Goal: Transaction & Acquisition: Purchase product/service

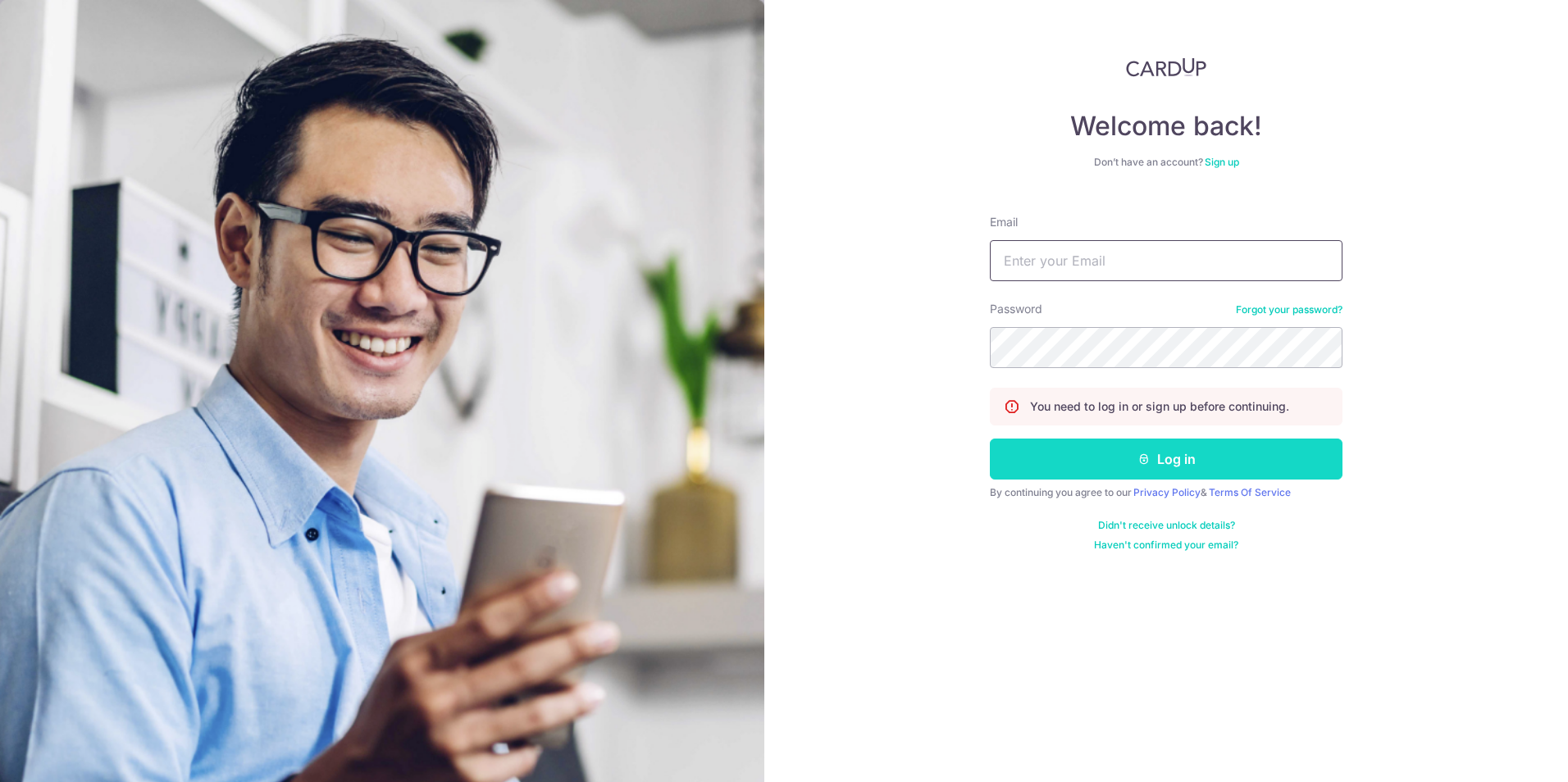
type input "kennethliugq@gmail.com"
click at [1132, 463] on button "Log in" at bounding box center [1165, 459] width 352 height 41
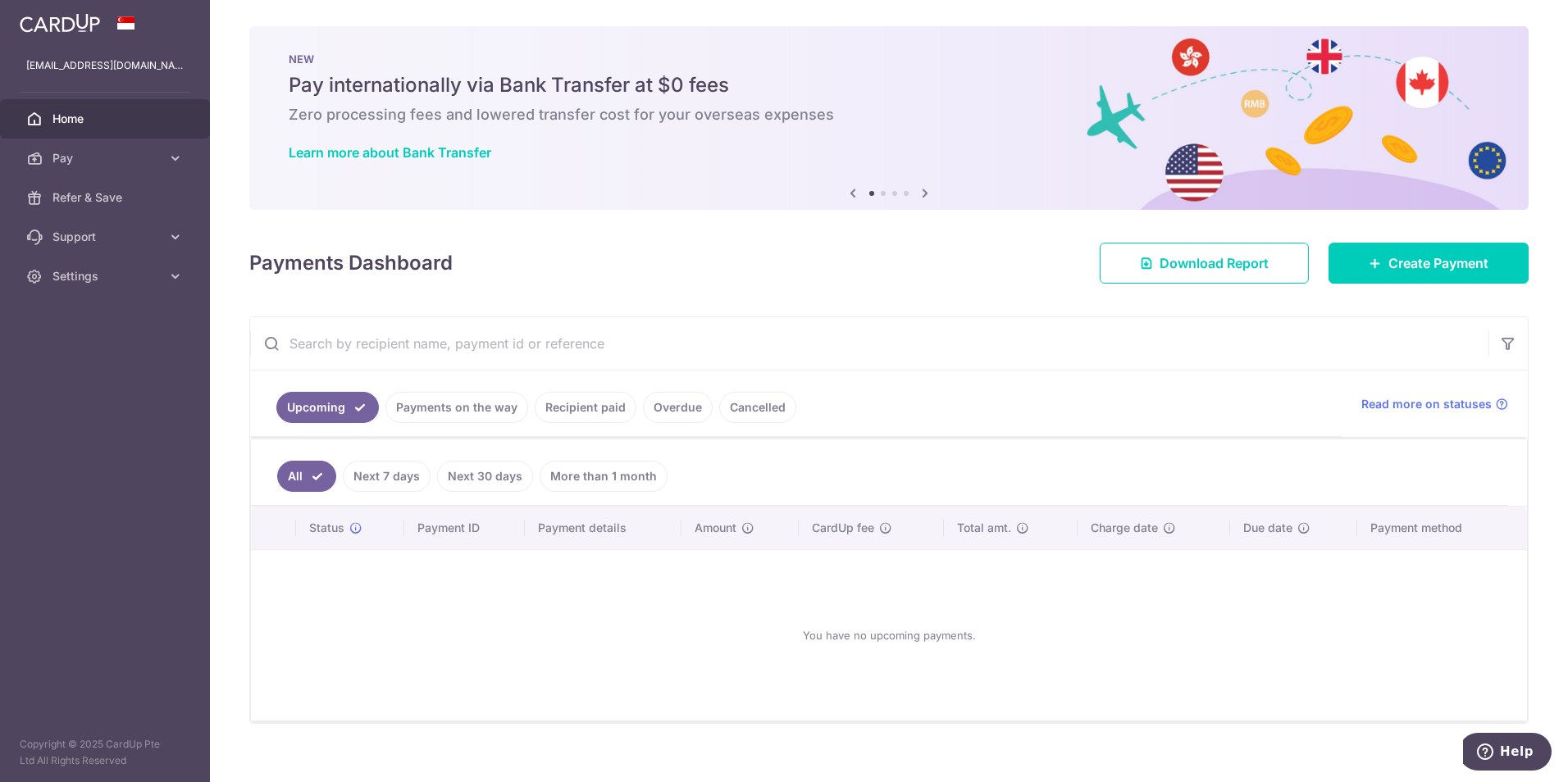
click at [492, 399] on link "Payments on the way" at bounding box center [457, 407] width 143 height 31
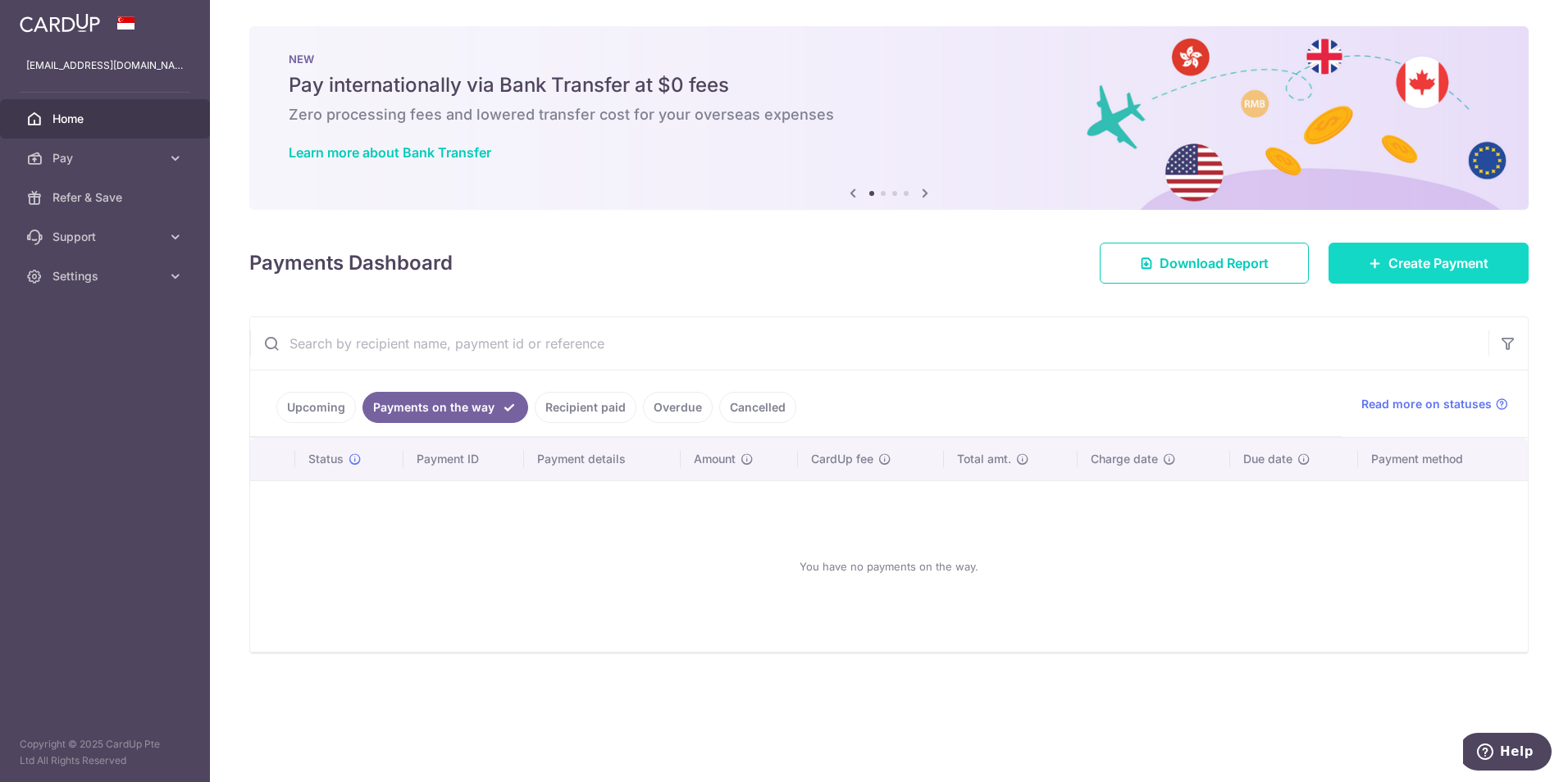
click at [1443, 265] on span "Create Payment" at bounding box center [1438, 263] width 100 height 20
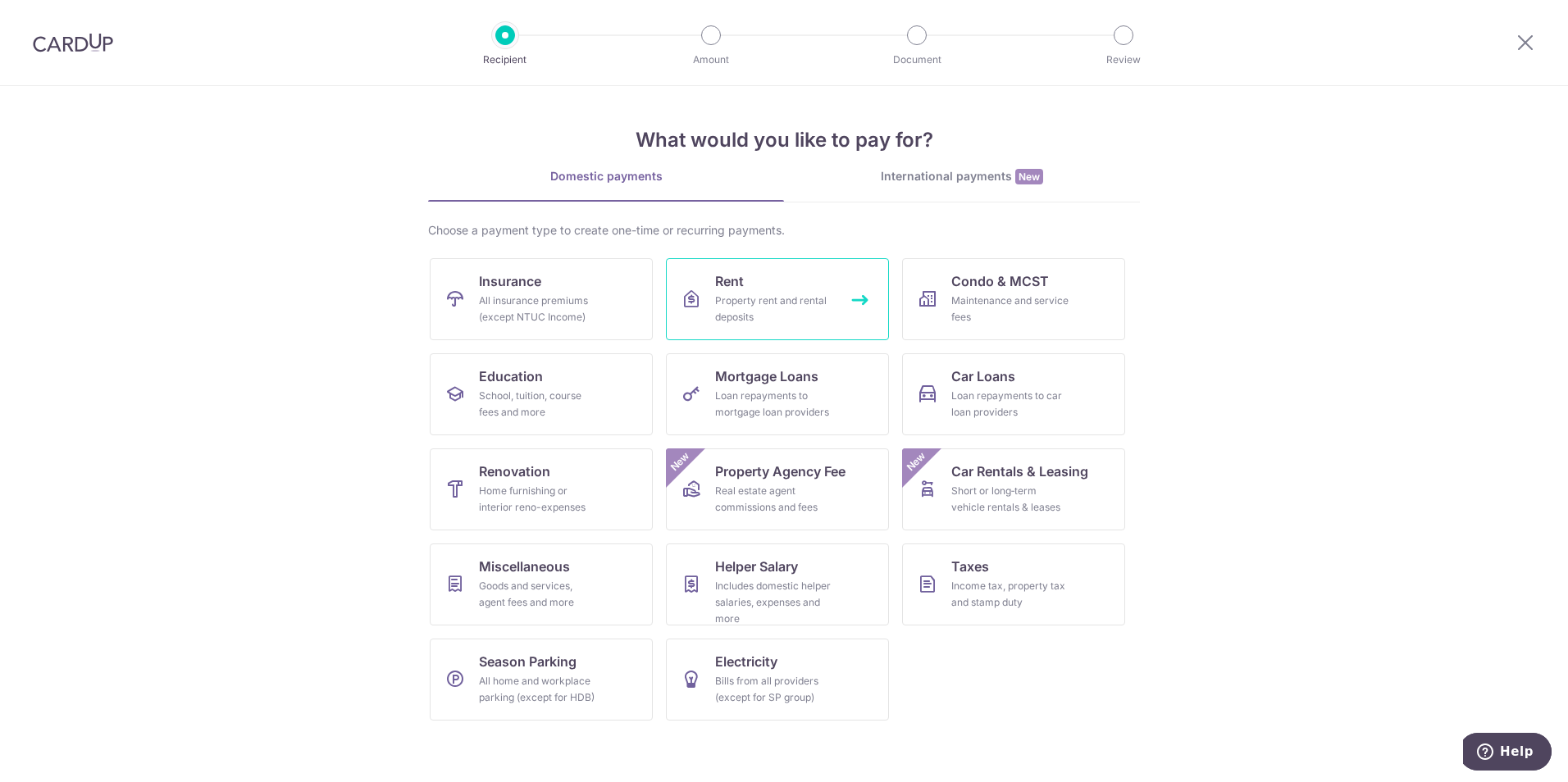
click at [787, 306] on div "Property rent and rental deposits" at bounding box center [774, 309] width 118 height 33
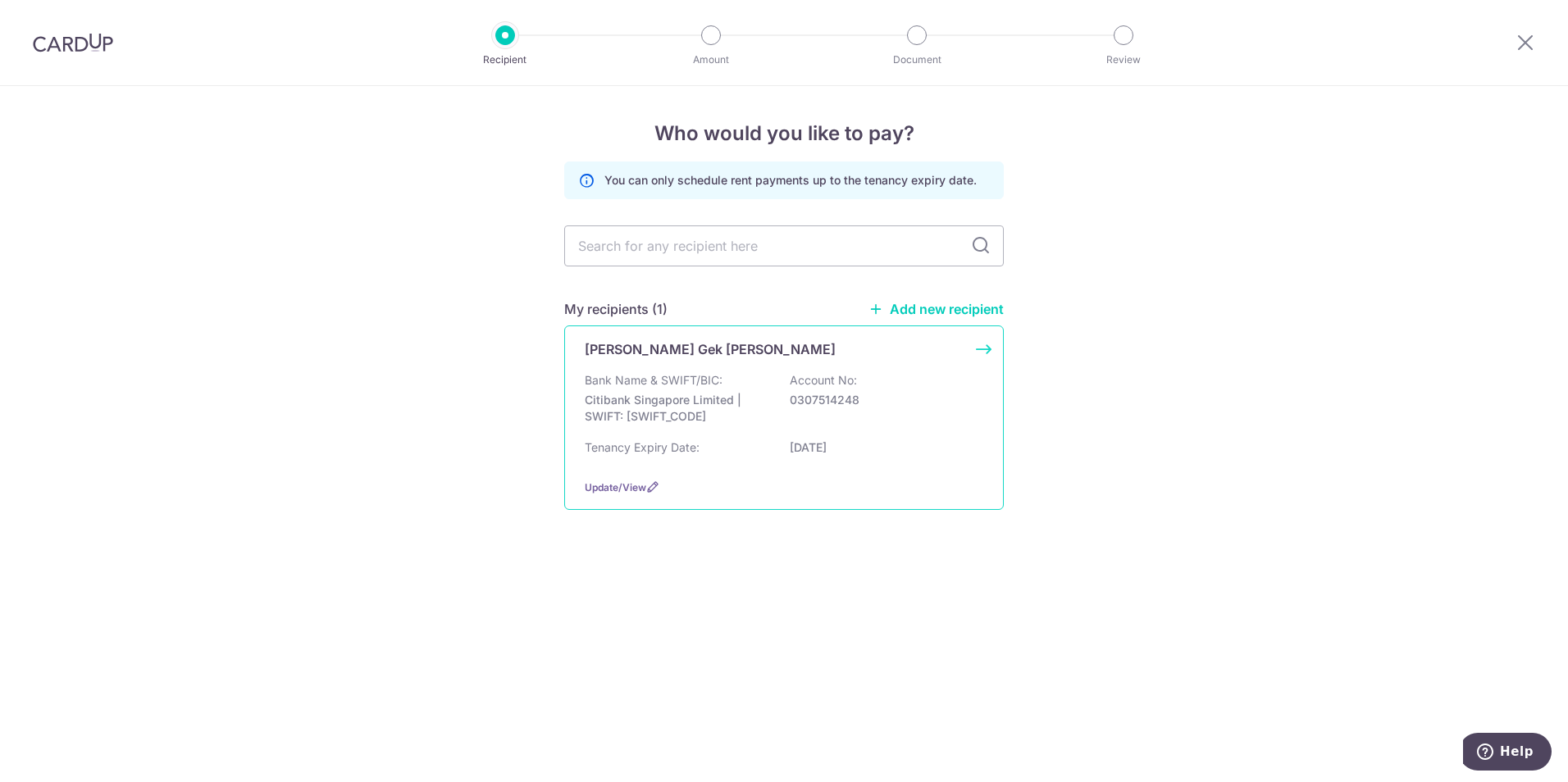
click at [745, 358] on div "Lim Mui Gek Audrey" at bounding box center [774, 349] width 378 height 20
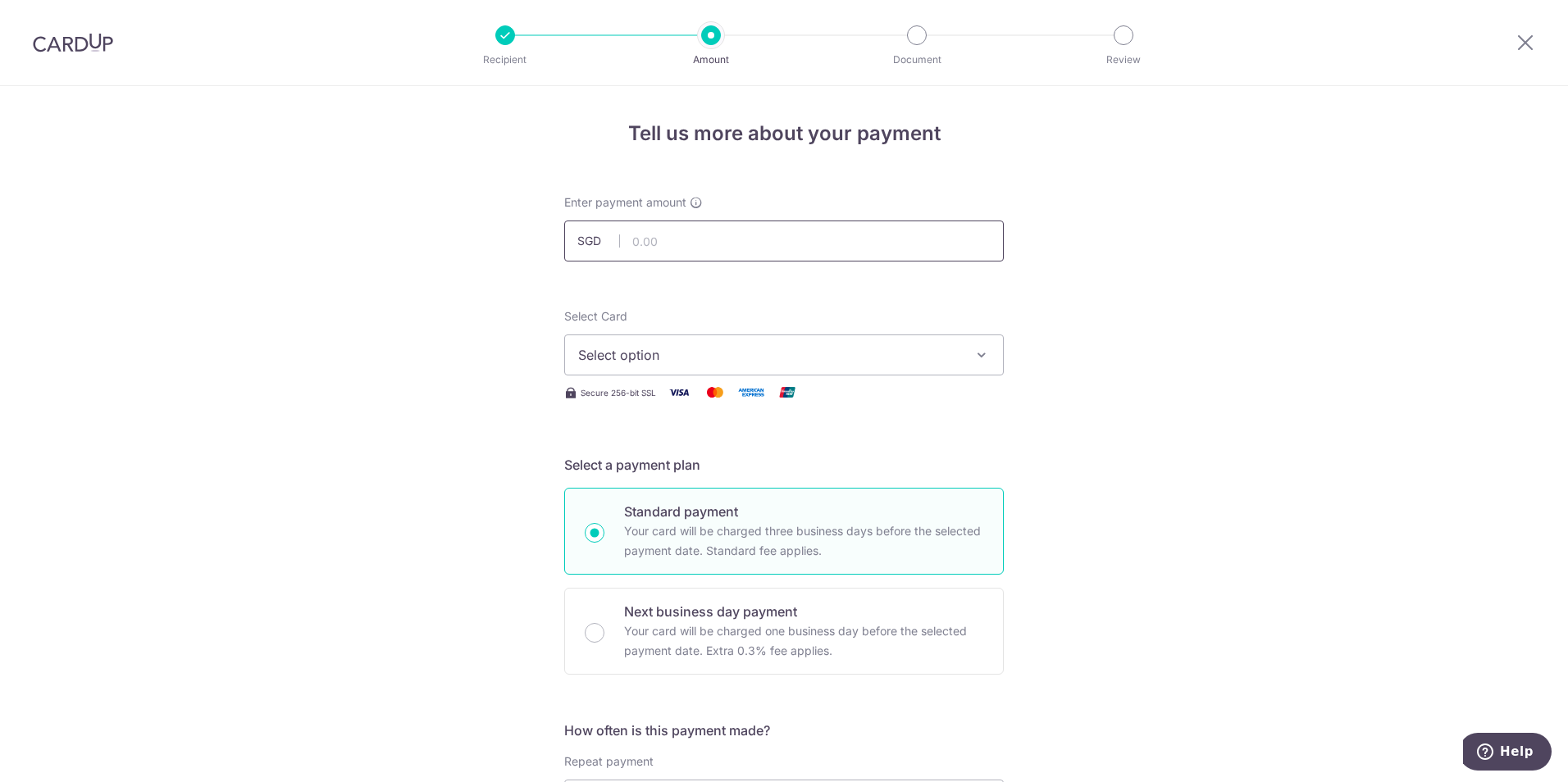
click at [951, 248] on input "text" at bounding box center [783, 241] width 439 height 41
click at [935, 248] on input "text" at bounding box center [783, 241] width 439 height 41
type input "4,300.00"
click at [875, 346] on span "Select option" at bounding box center [770, 355] width 382 height 20
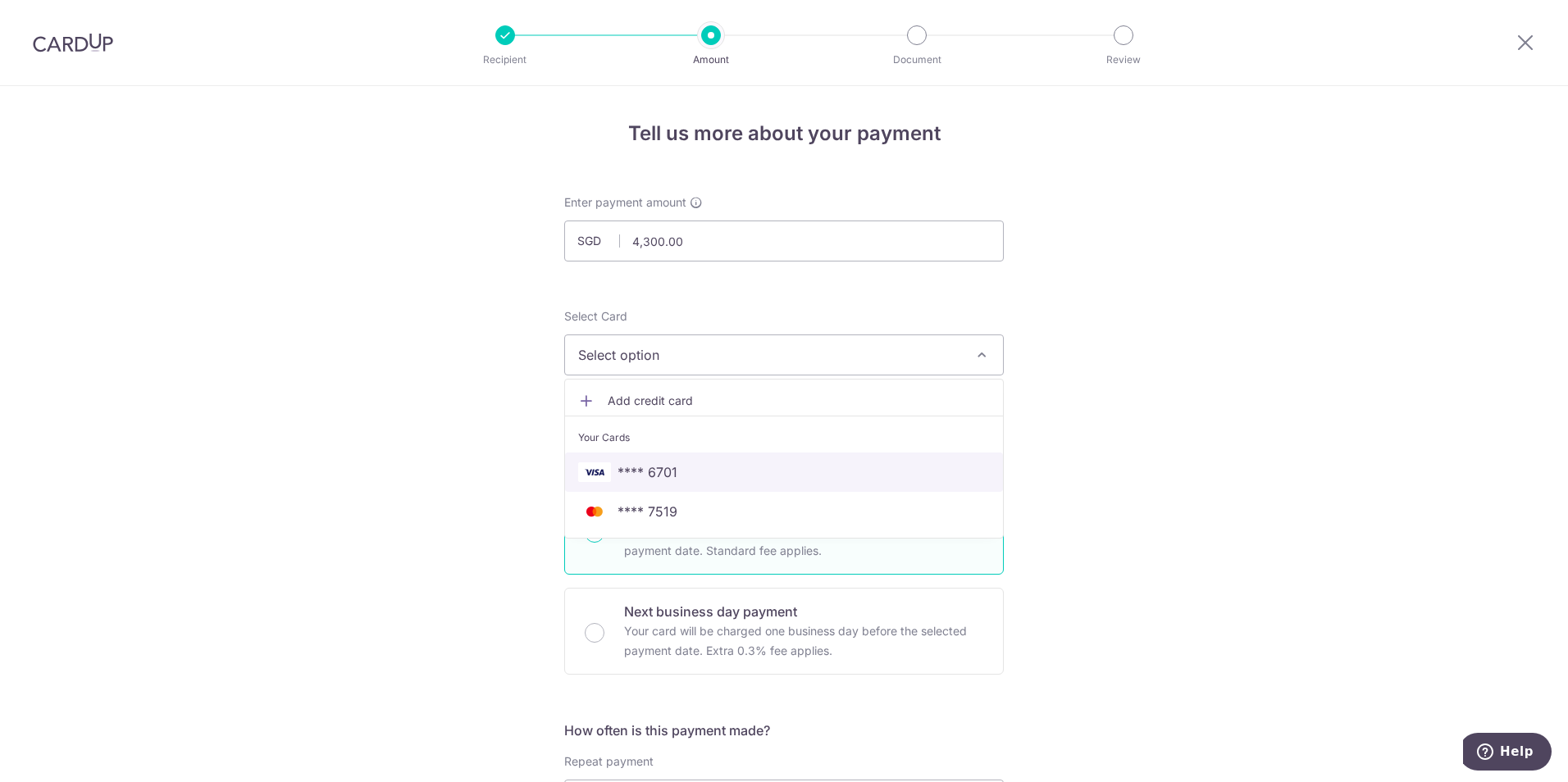
click at [813, 474] on span "**** 6701" at bounding box center [784, 472] width 412 height 20
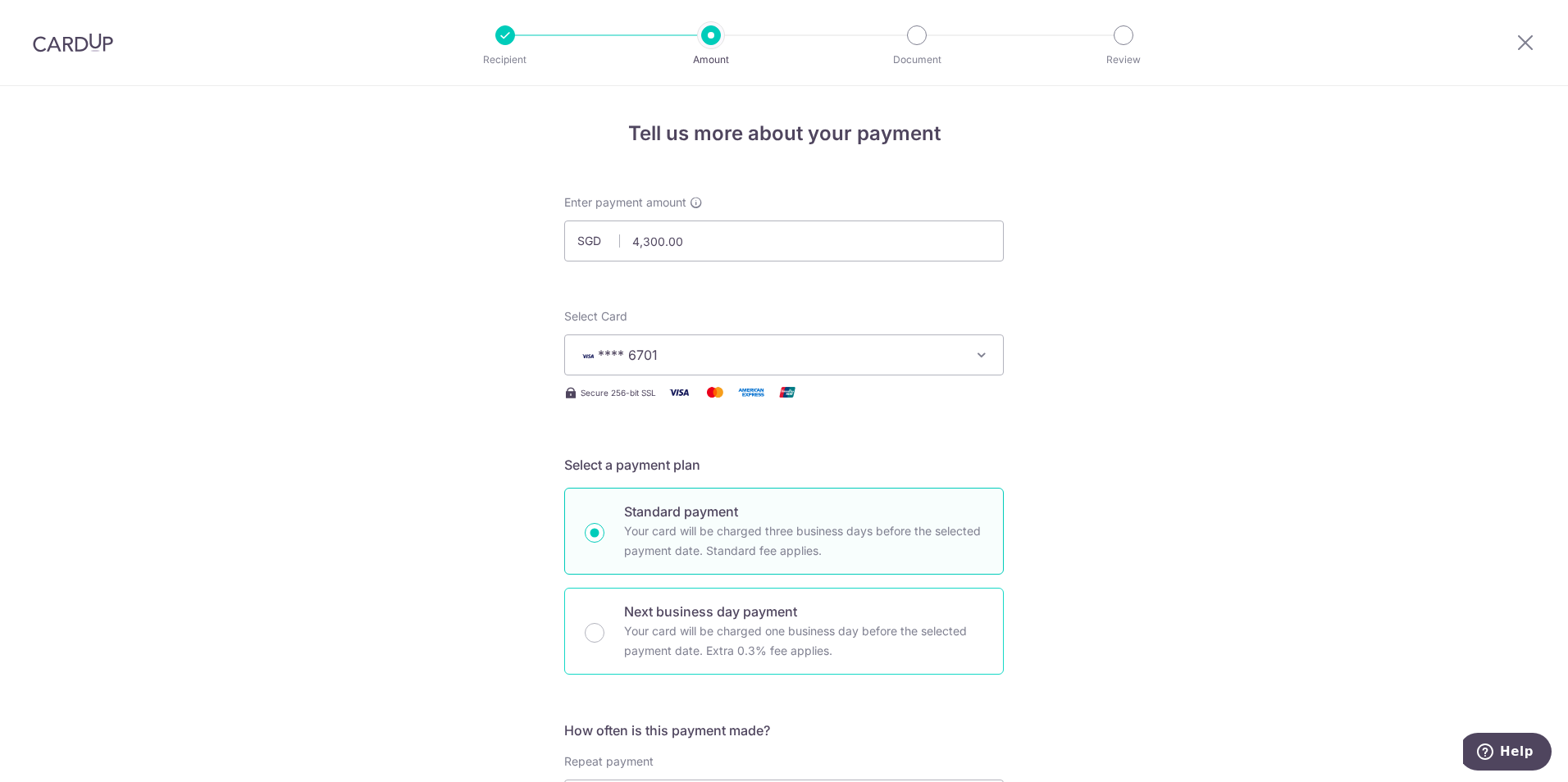
scroll to position [164, 0]
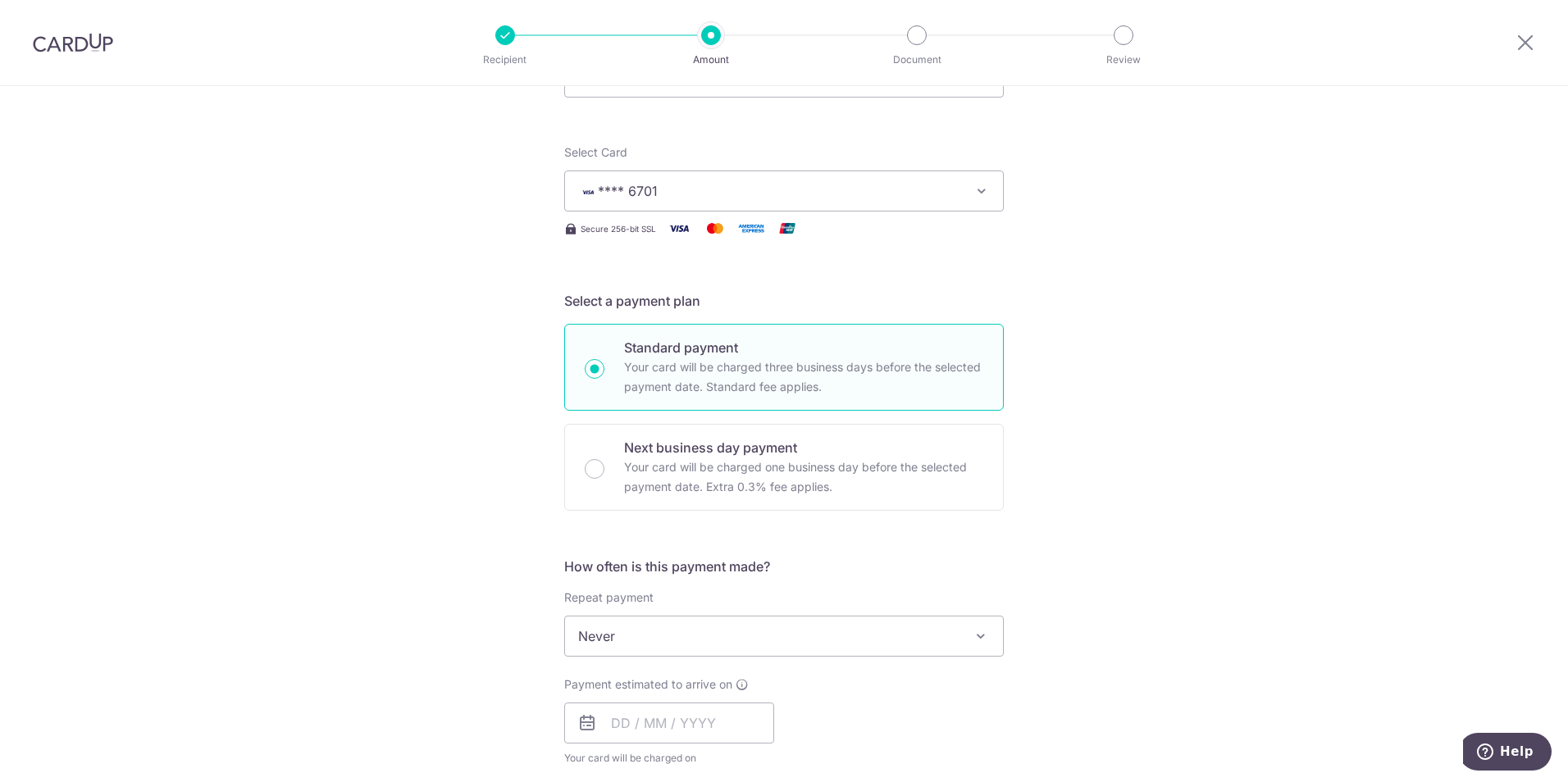
click at [754, 643] on span "Never" at bounding box center [784, 635] width 438 height 39
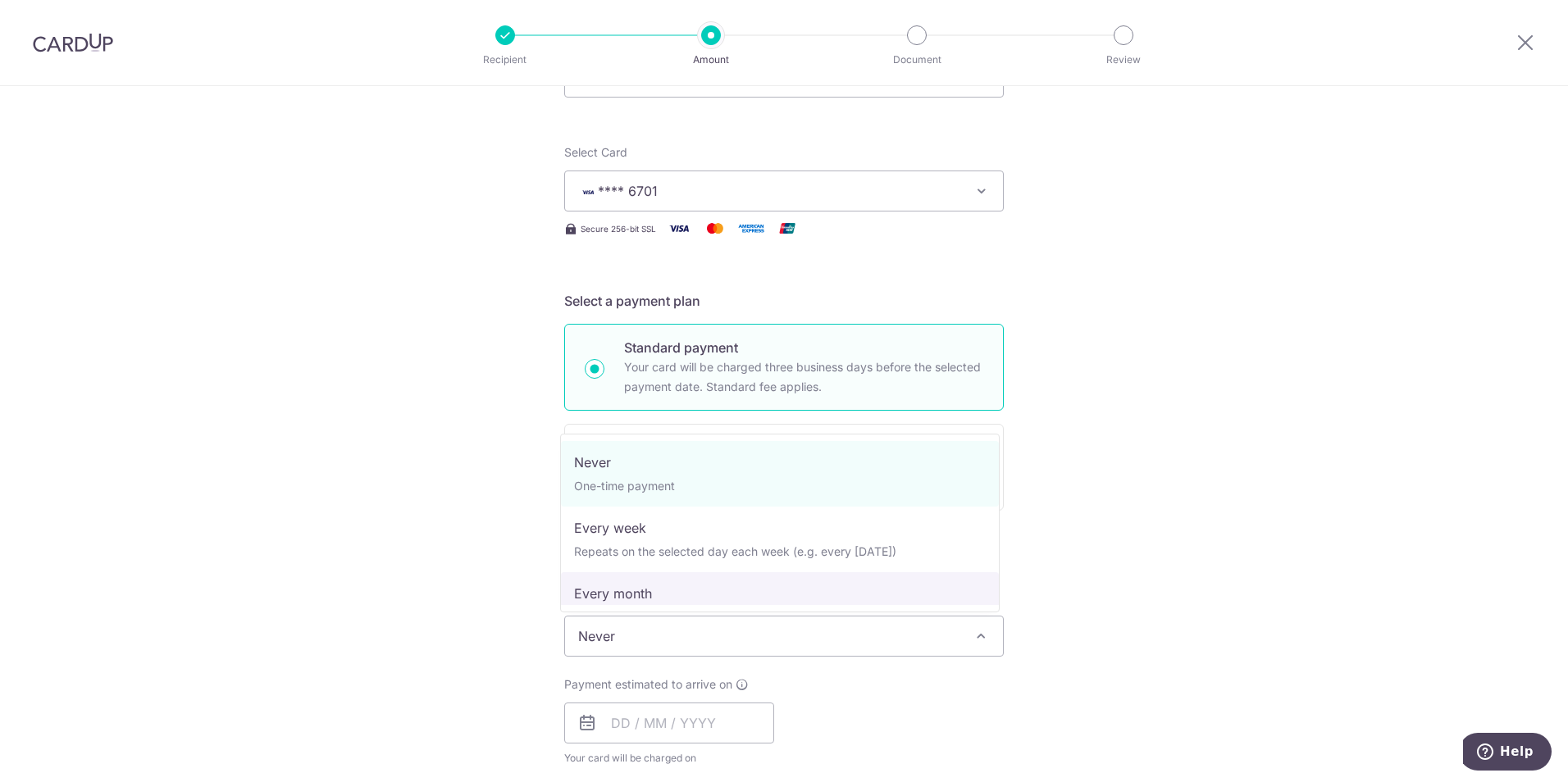
select select "3"
type input "14/05/2027"
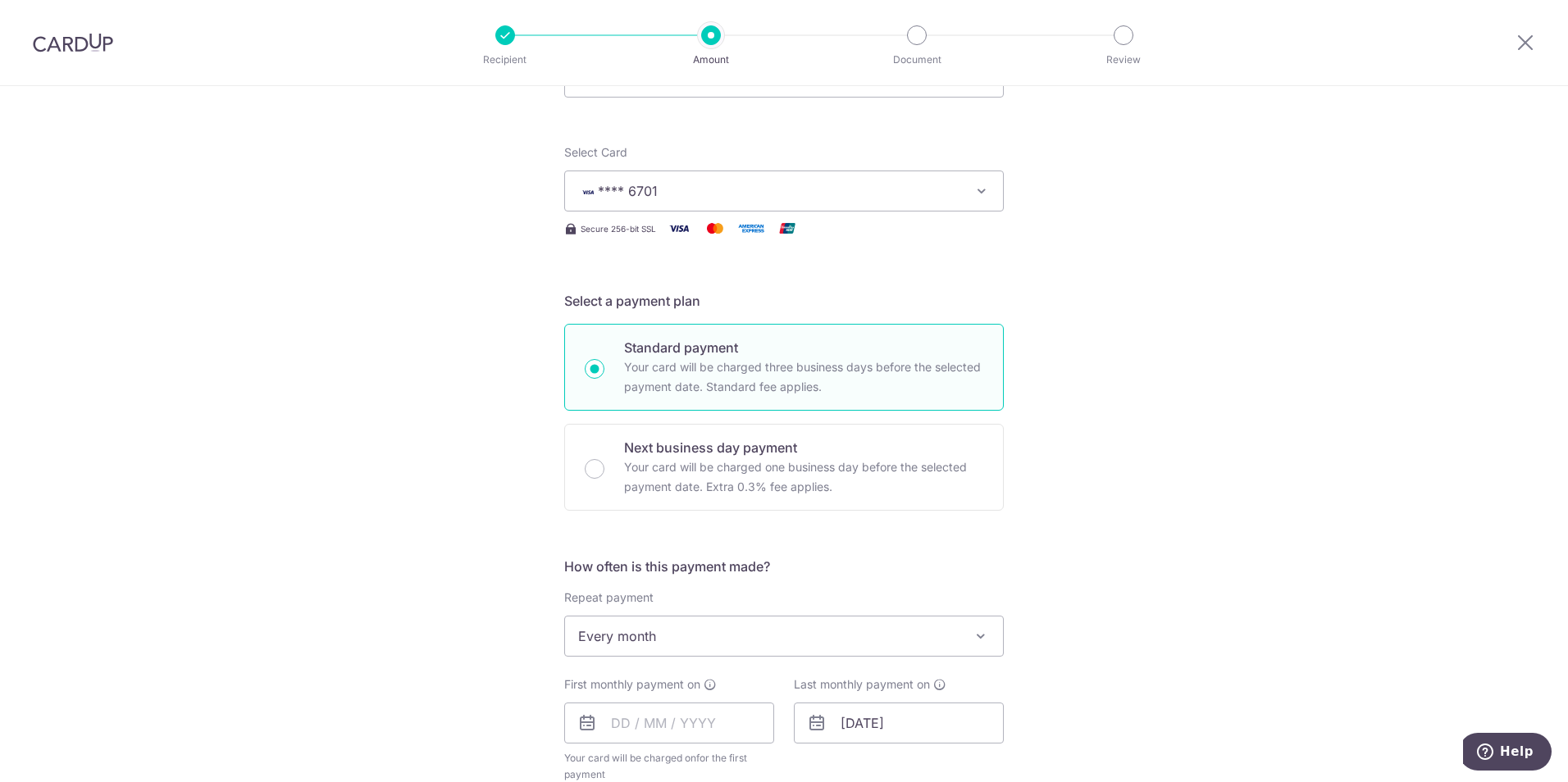
scroll to position [328, 0]
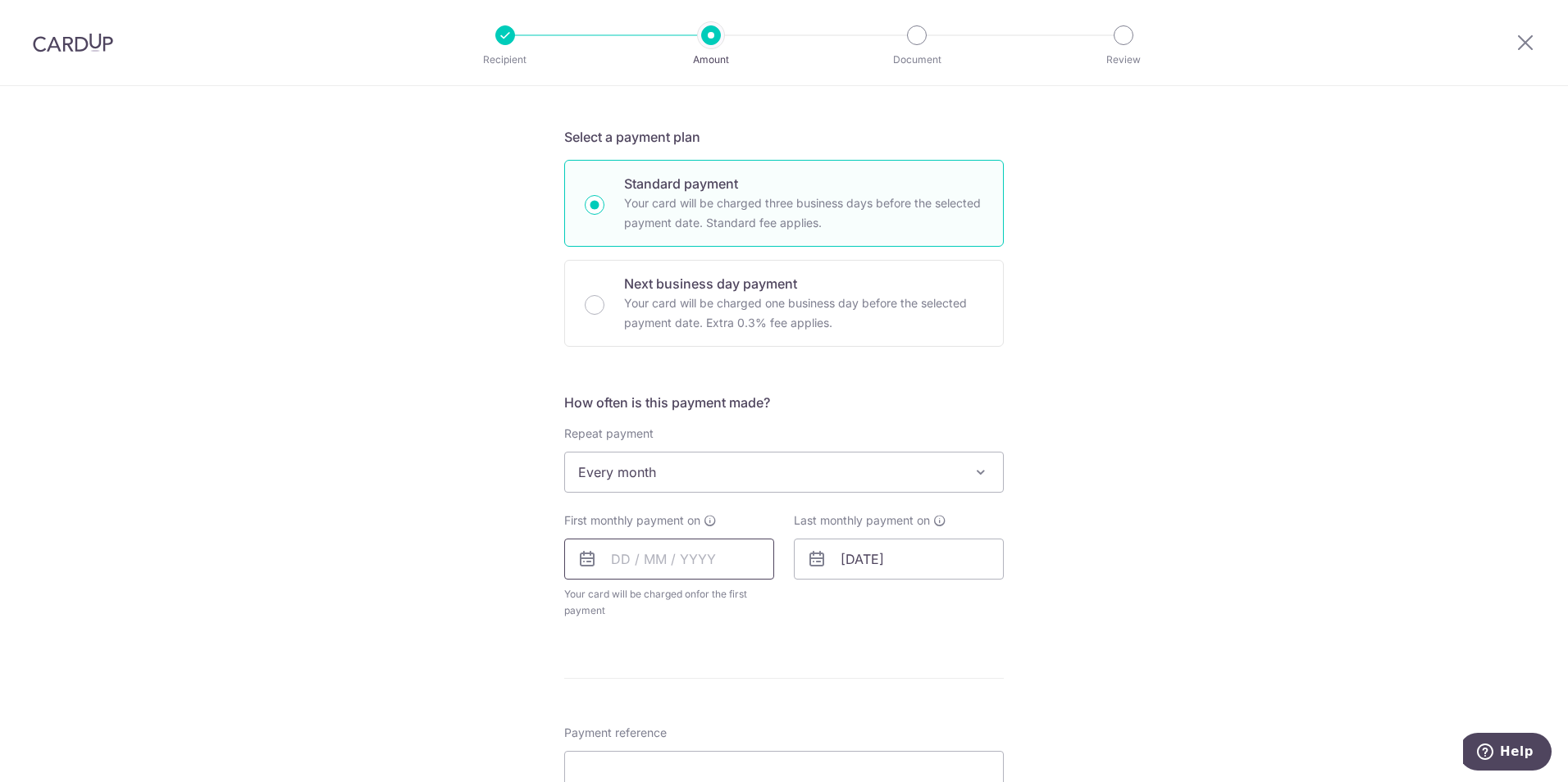
click at [720, 567] on input "text" at bounding box center [669, 558] width 210 height 41
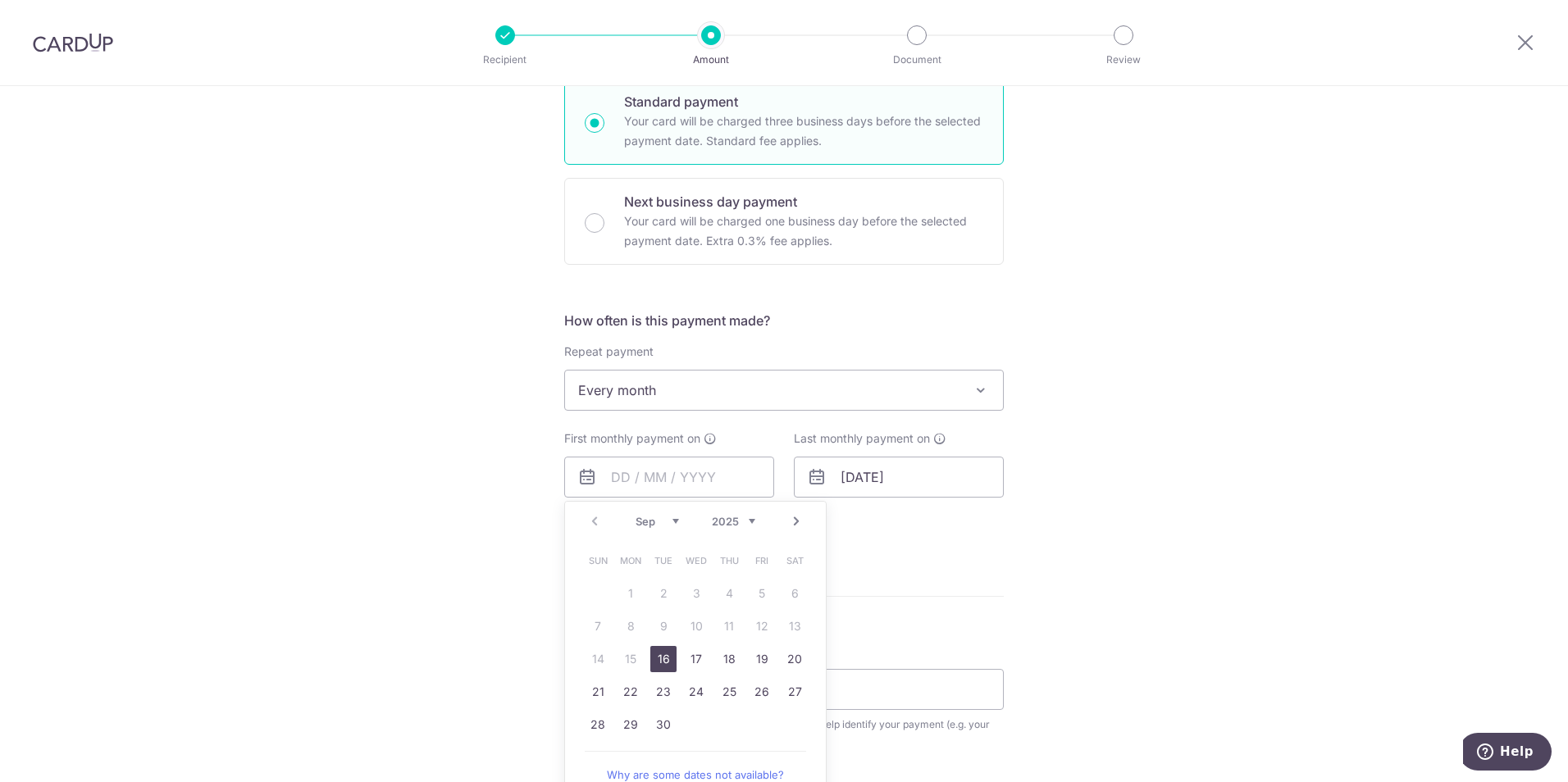
click at [660, 659] on link "16" at bounding box center [663, 659] width 26 height 26
type input "[DATE]"
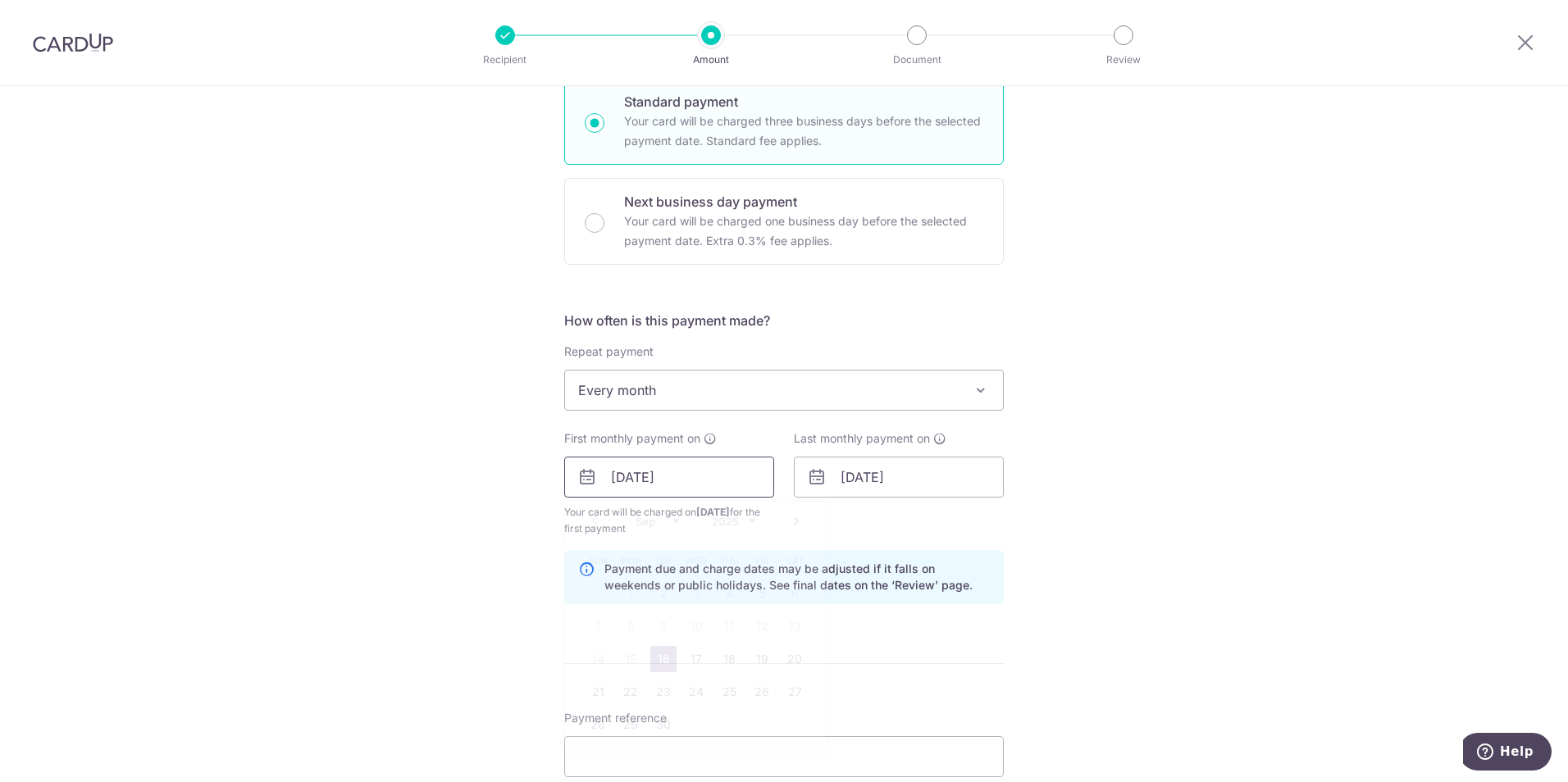
click at [728, 486] on input "[DATE]" at bounding box center [669, 476] width 210 height 41
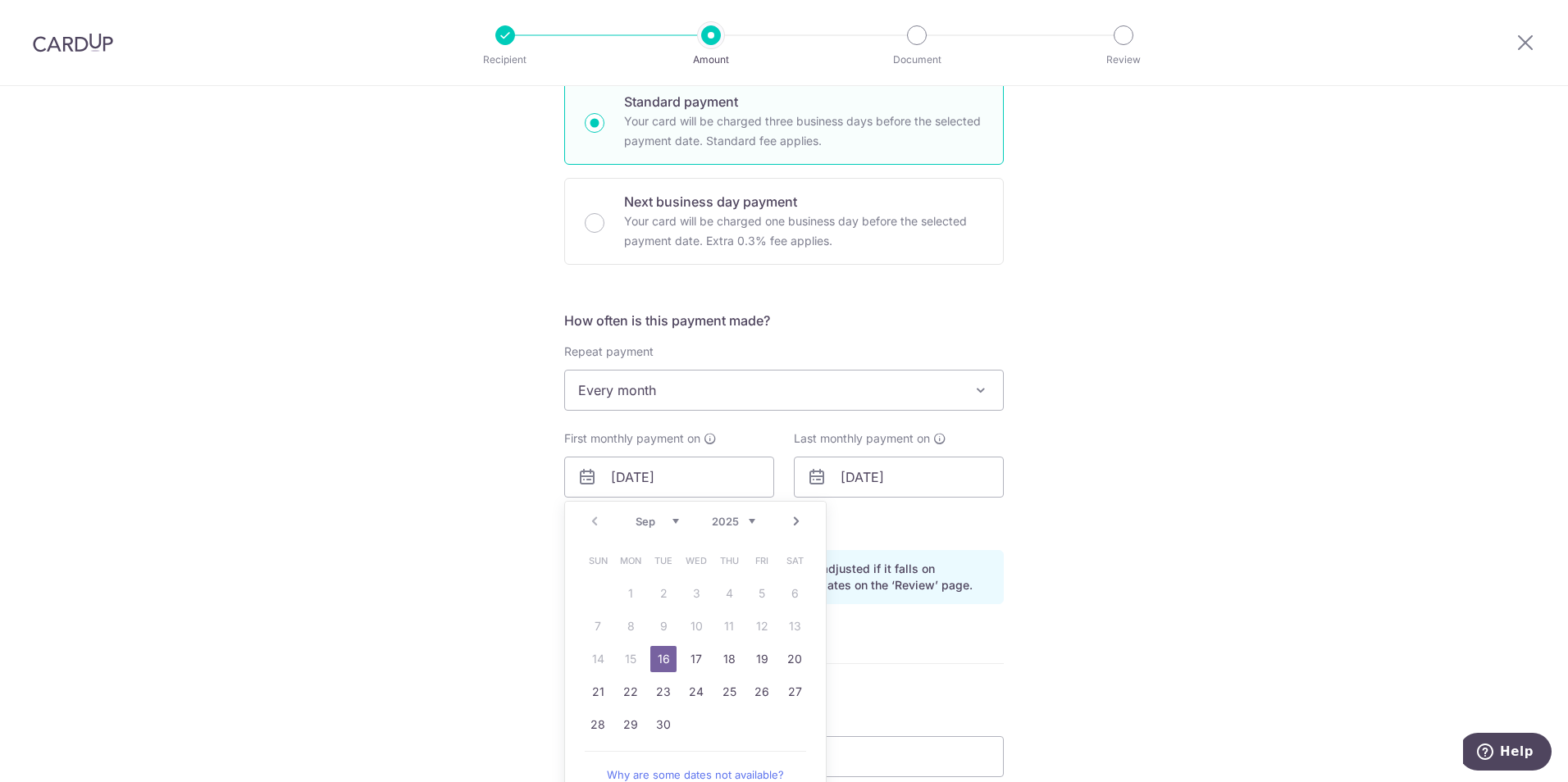
click at [800, 394] on span "Every month" at bounding box center [784, 389] width 438 height 39
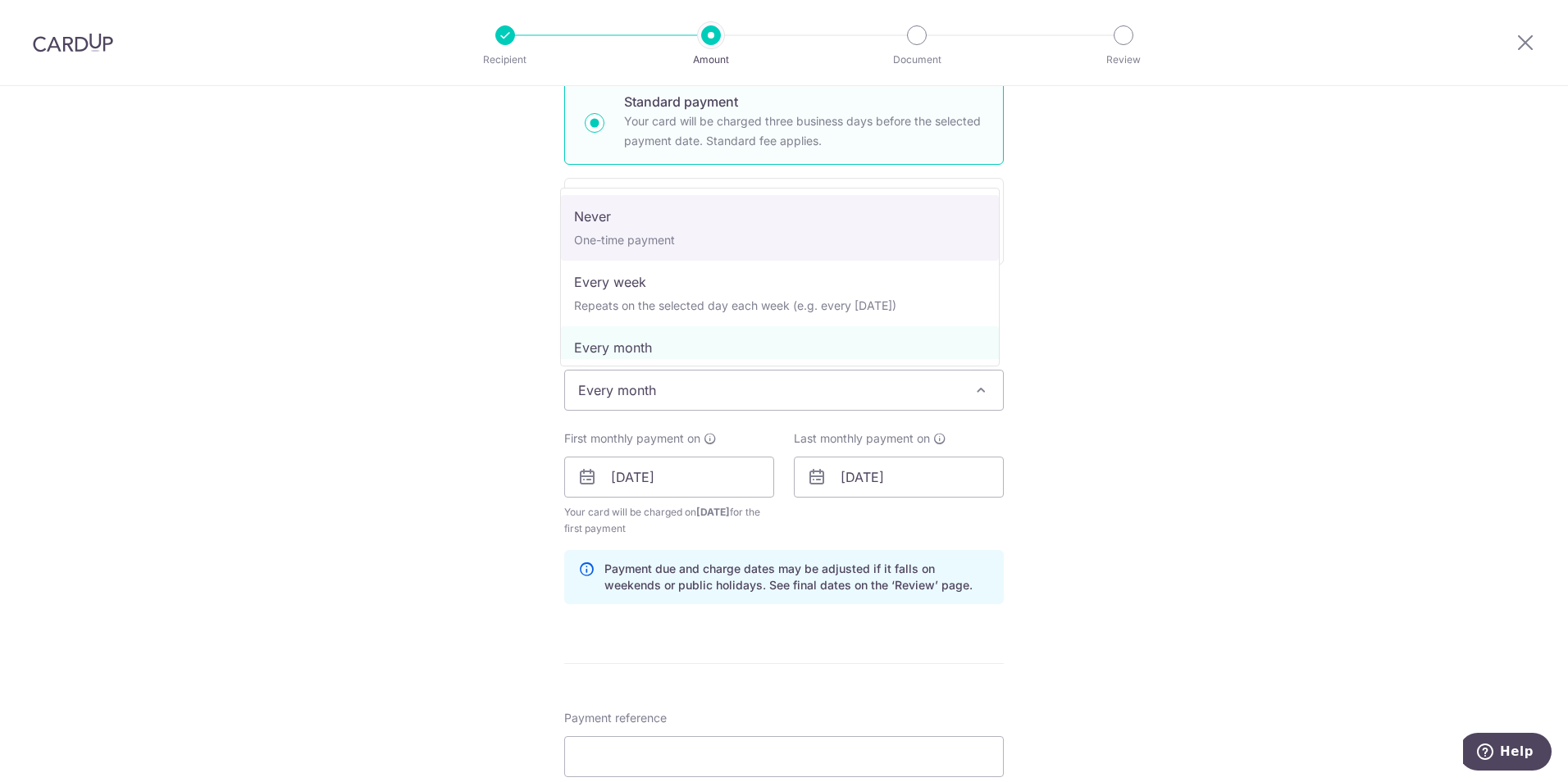
select select "1"
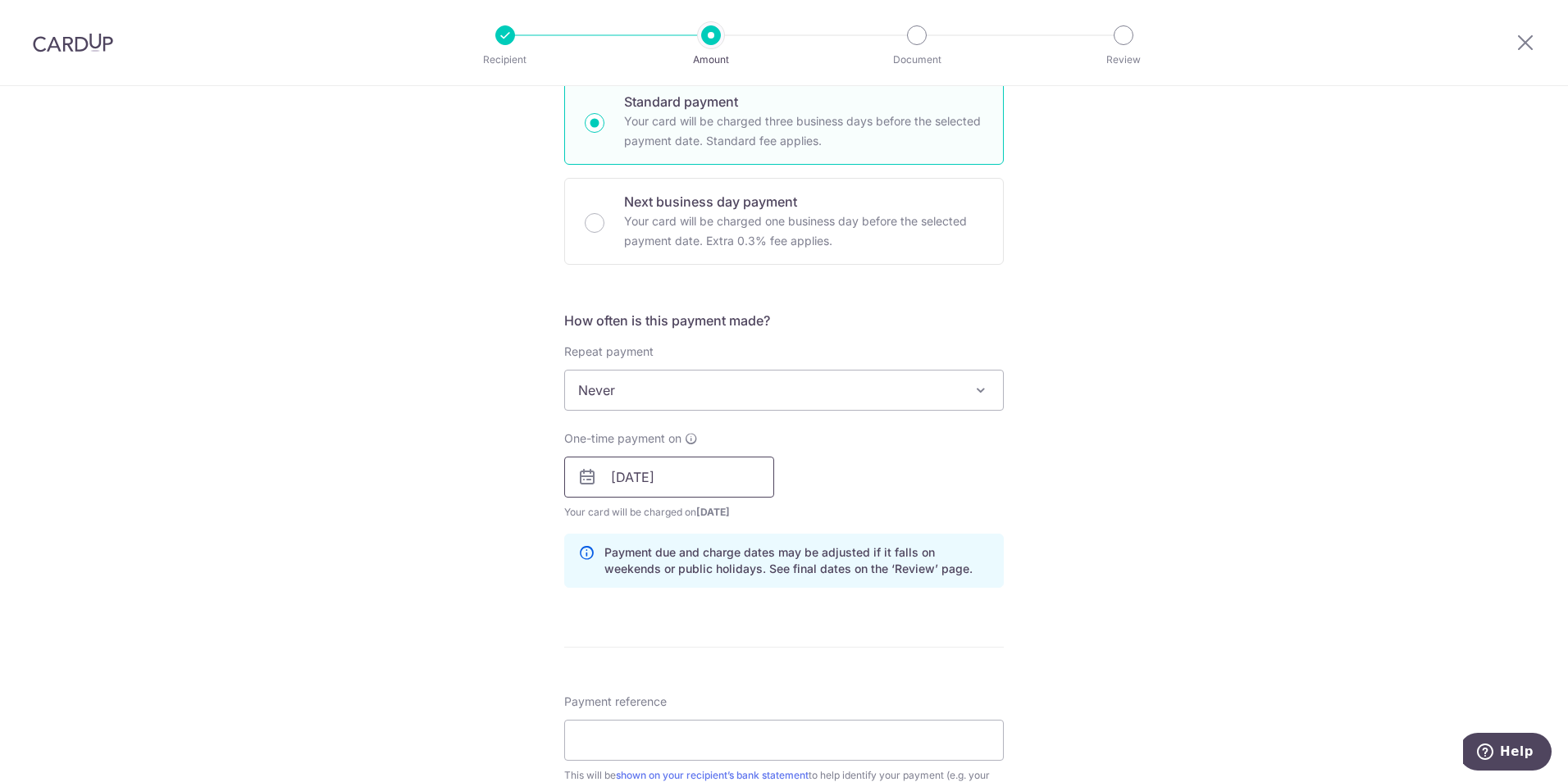
click at [698, 479] on input "[DATE]" at bounding box center [669, 476] width 210 height 41
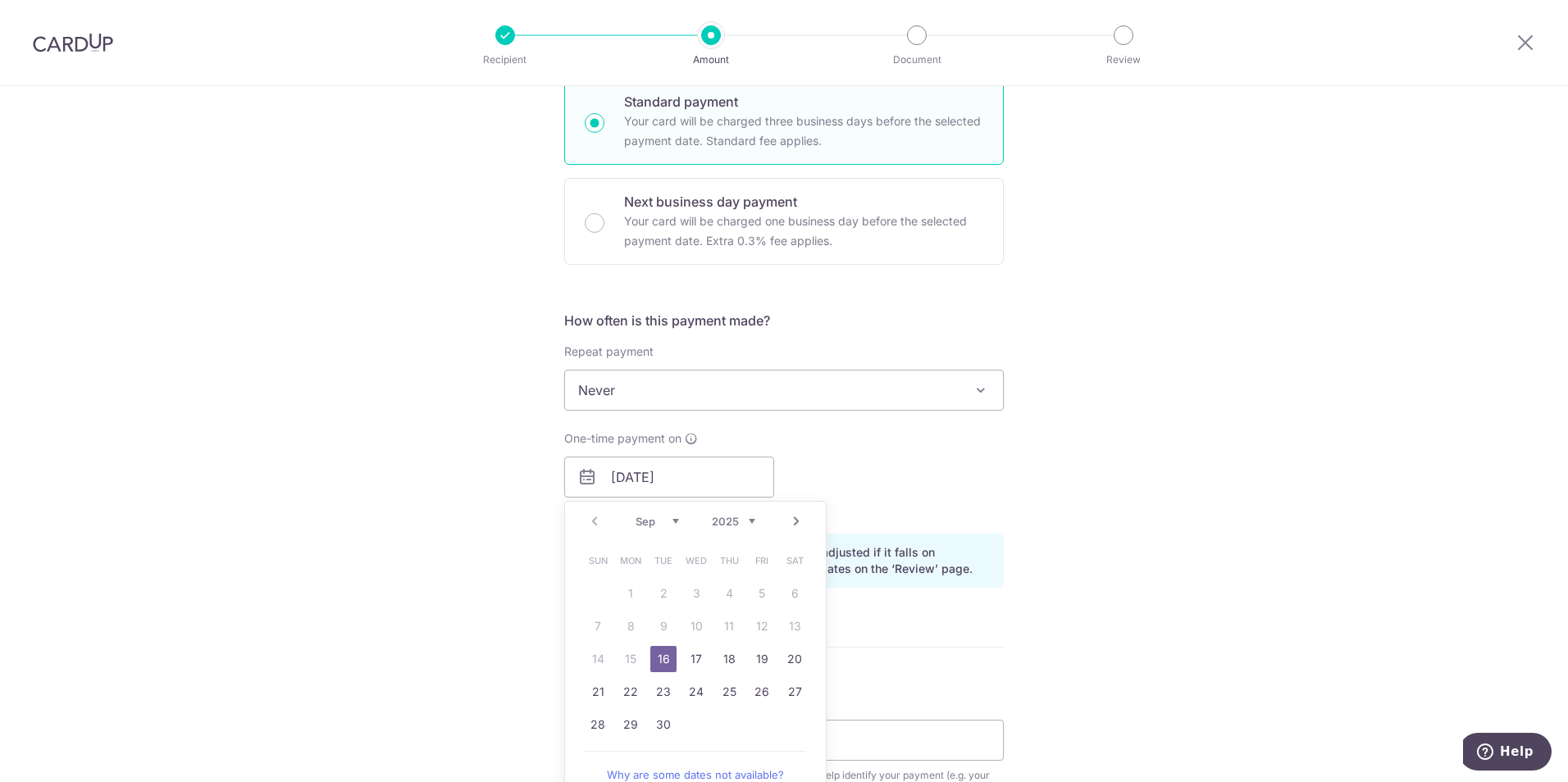
click at [657, 656] on link "16" at bounding box center [663, 659] width 26 height 26
click at [1095, 500] on div "Tell us more about your payment Enter payment amount SGD 4,300.00 4300.00 Selec…" at bounding box center [784, 451] width 1568 height 1550
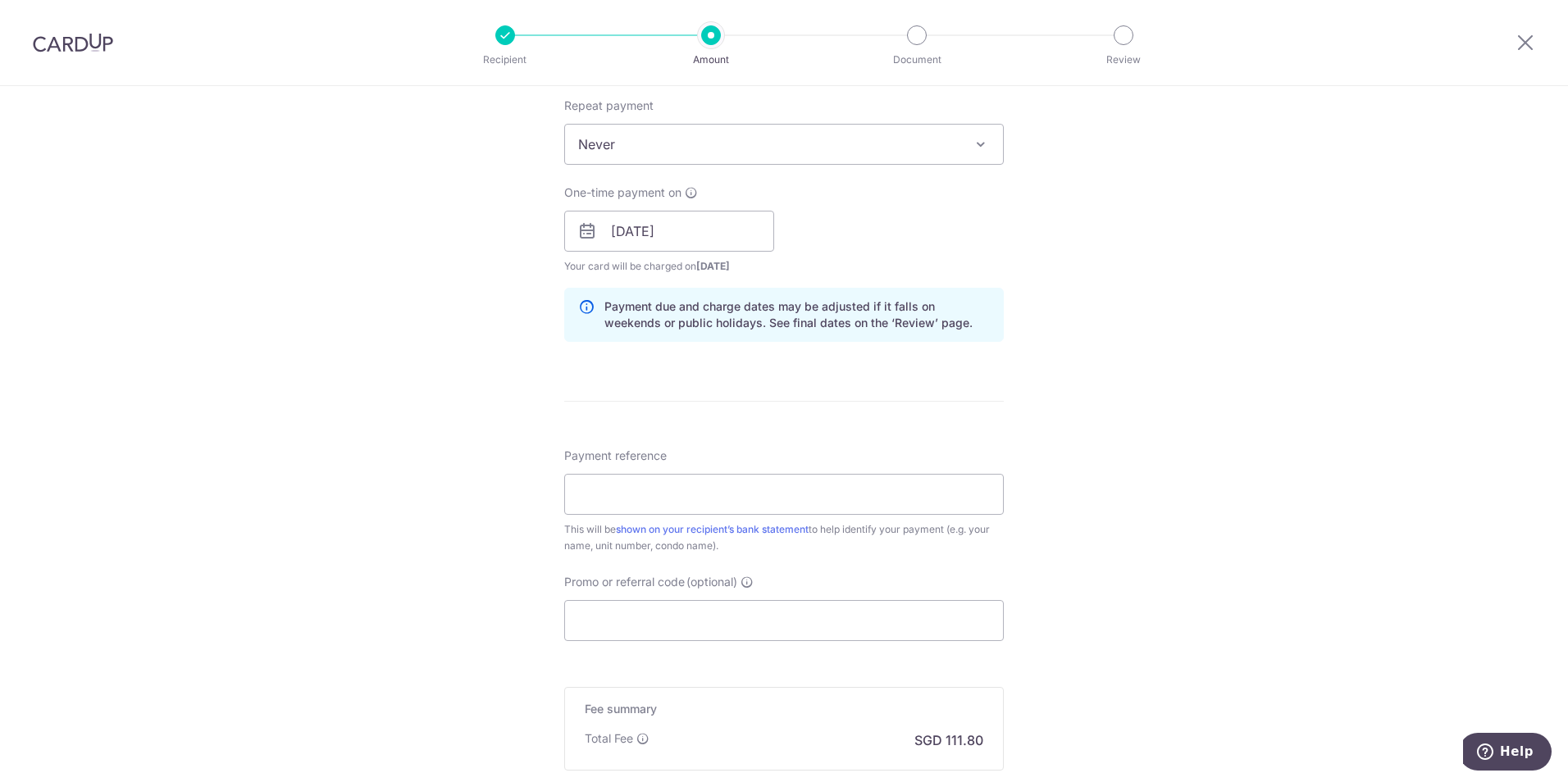
scroll to position [738, 0]
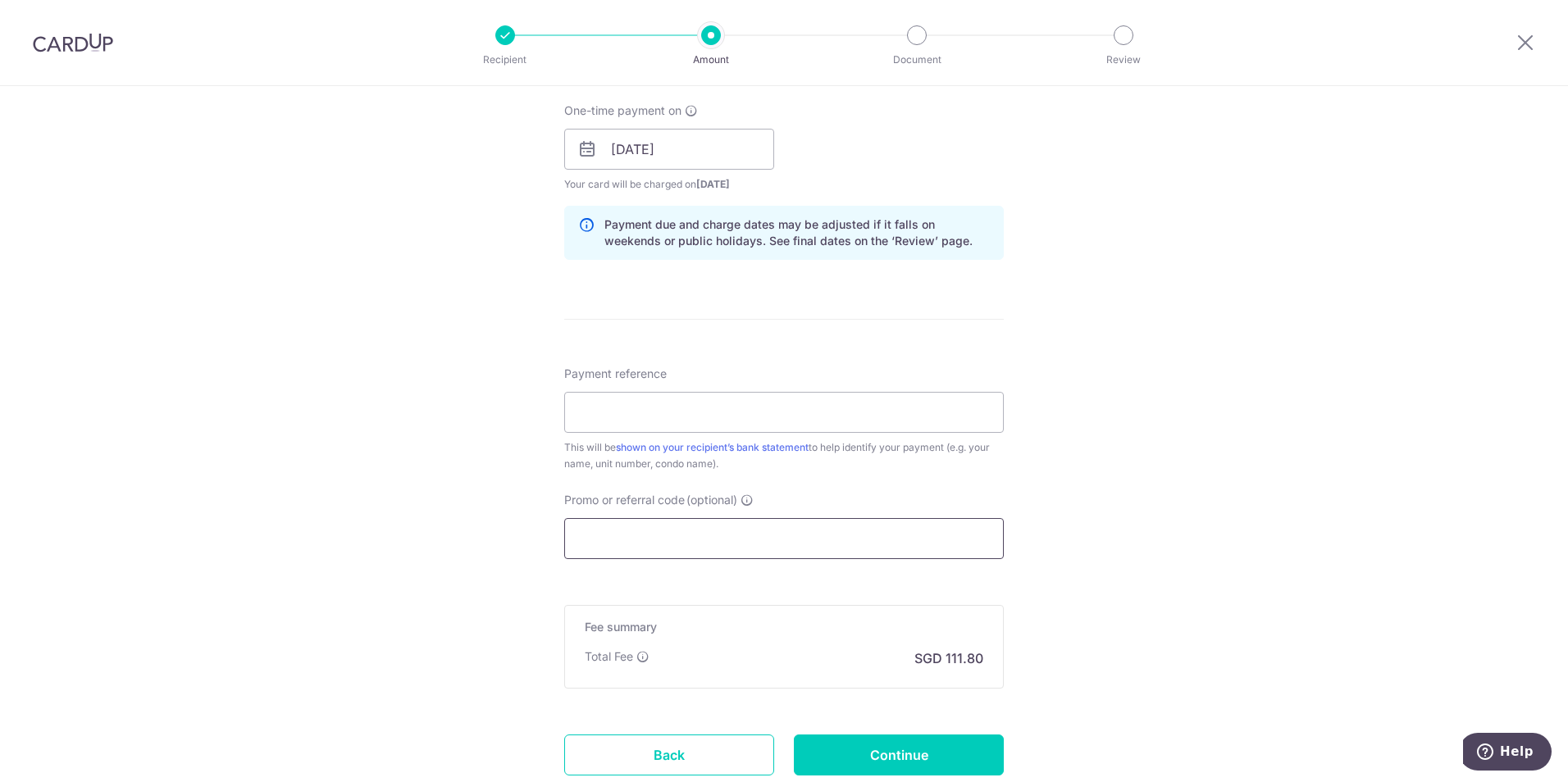
click at [909, 545] on input "Promo or referral code (optional)" at bounding box center [783, 538] width 439 height 41
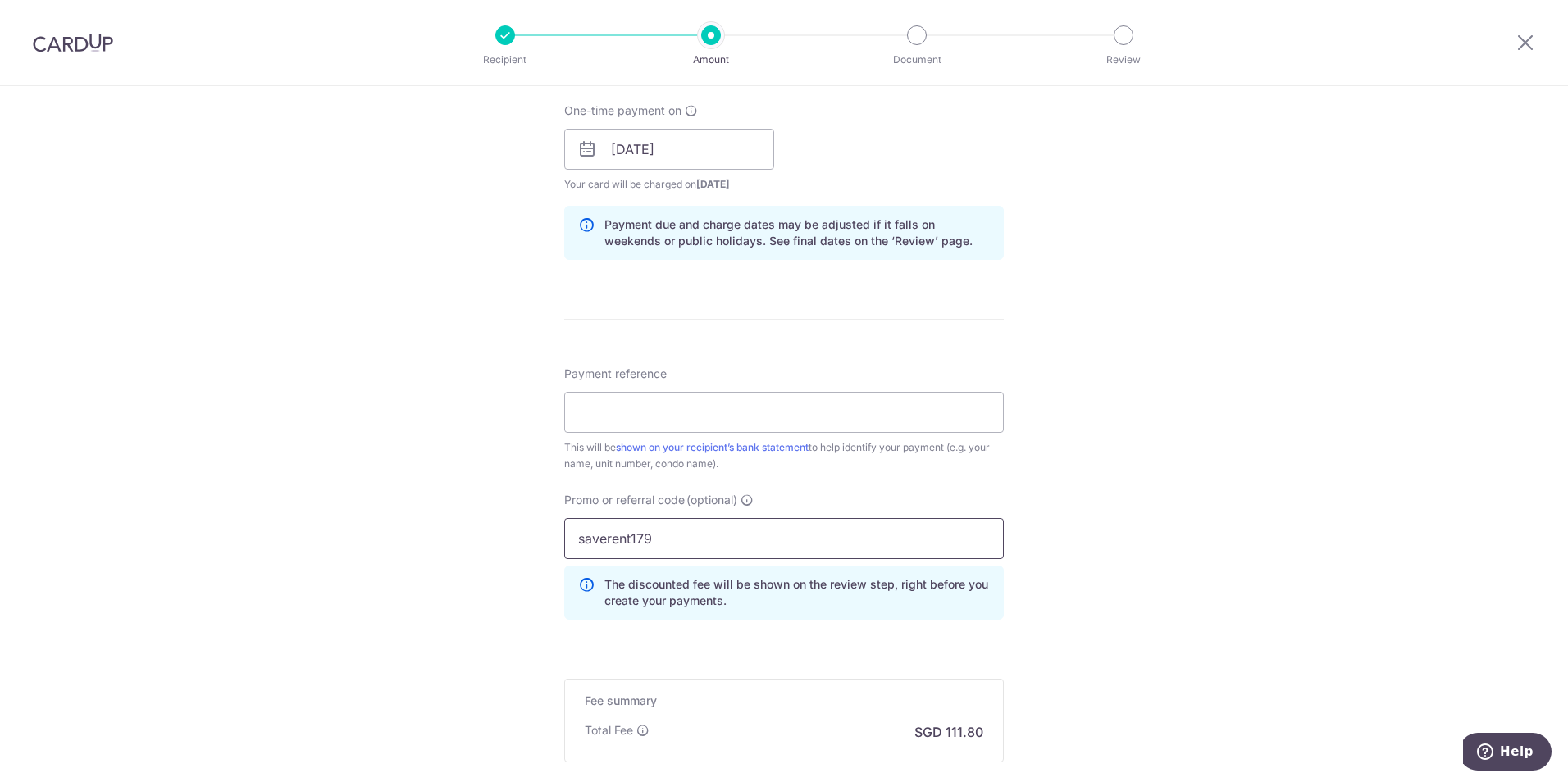
type input "saverent179"
click at [1114, 615] on div "Tell us more about your payment Enter payment amount SGD 4,300.00 4300.00 Selec…" at bounding box center [784, 160] width 1568 height 1624
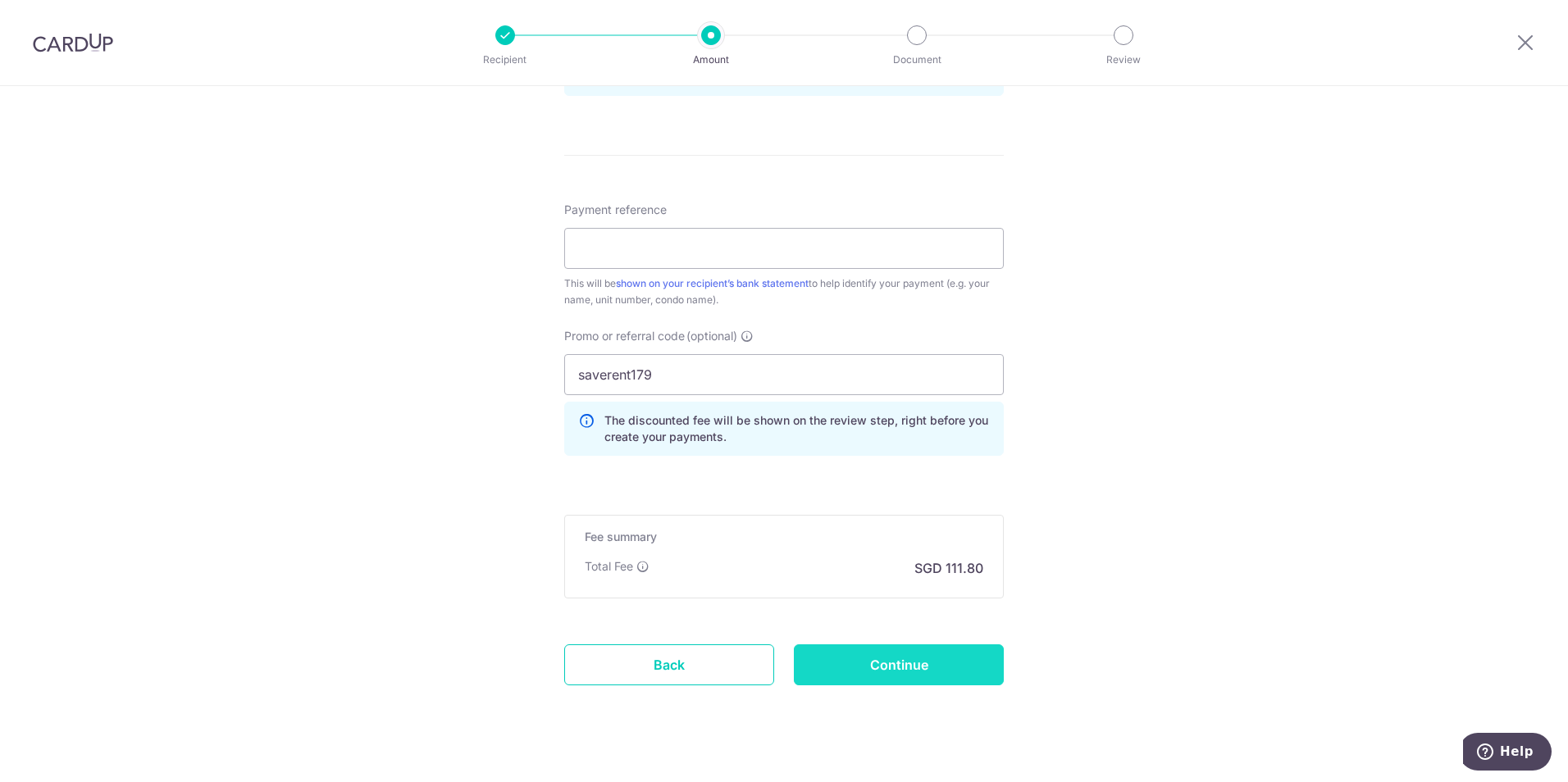
click at [945, 663] on input "Continue" at bounding box center [899, 664] width 210 height 41
type input "Create Schedule"
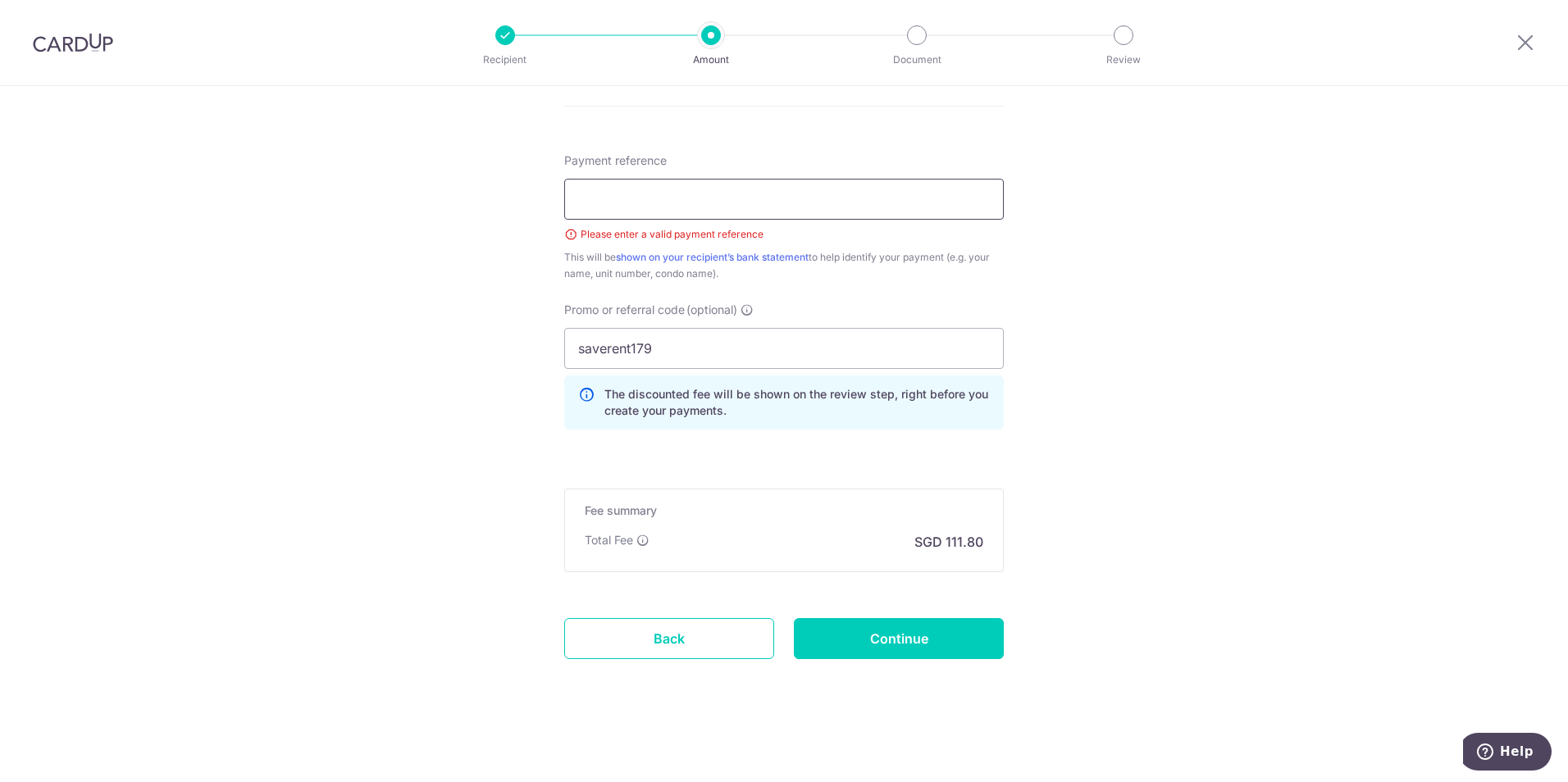
click at [951, 191] on input "Payment reference" at bounding box center [783, 198] width 439 height 41
type input "K"
type input "Liu Geng Quan Kenneth - Mayfair Mod"
click at [963, 634] on input "Continue" at bounding box center [899, 638] width 210 height 41
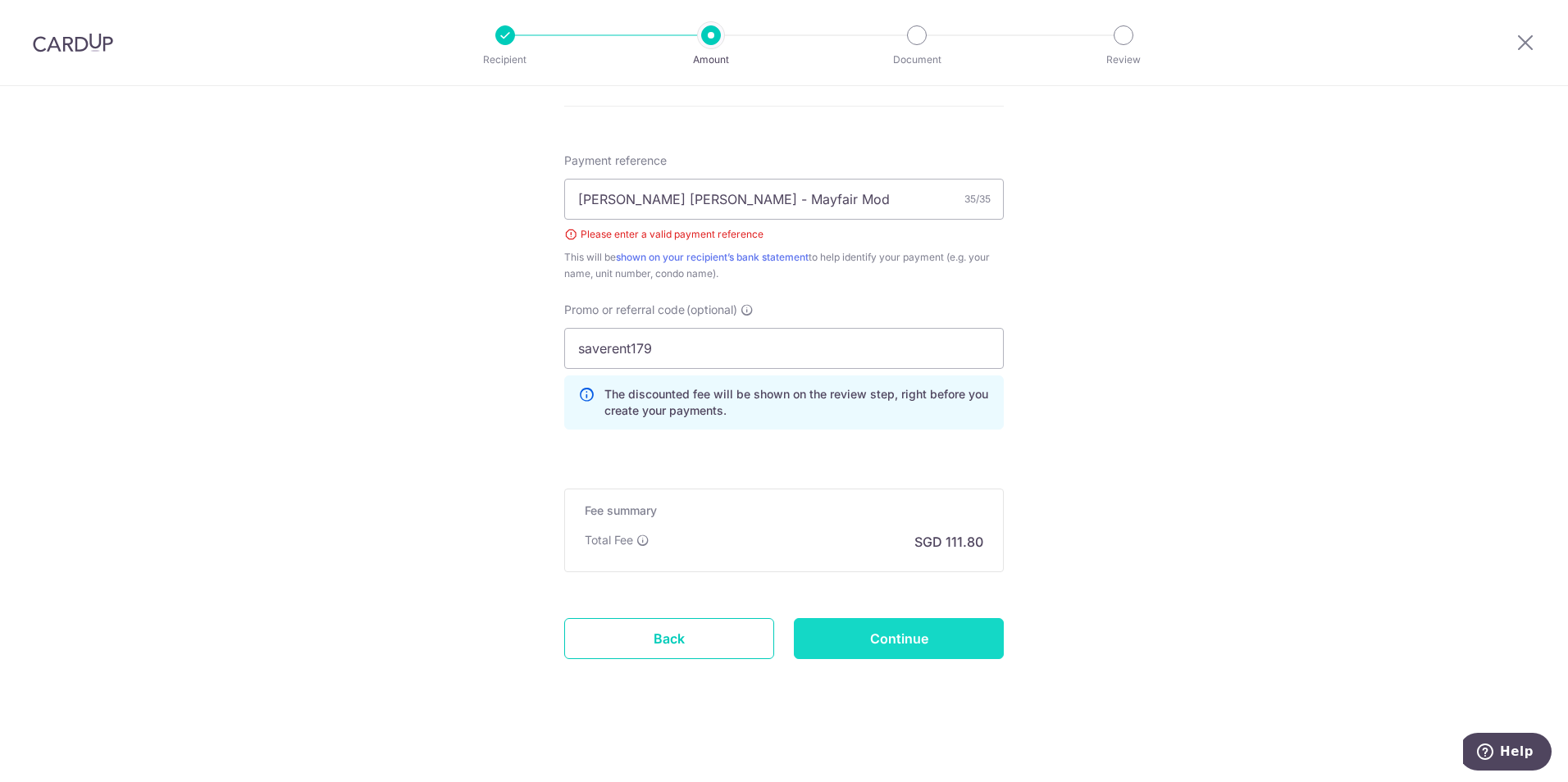
type input "Create Schedule"
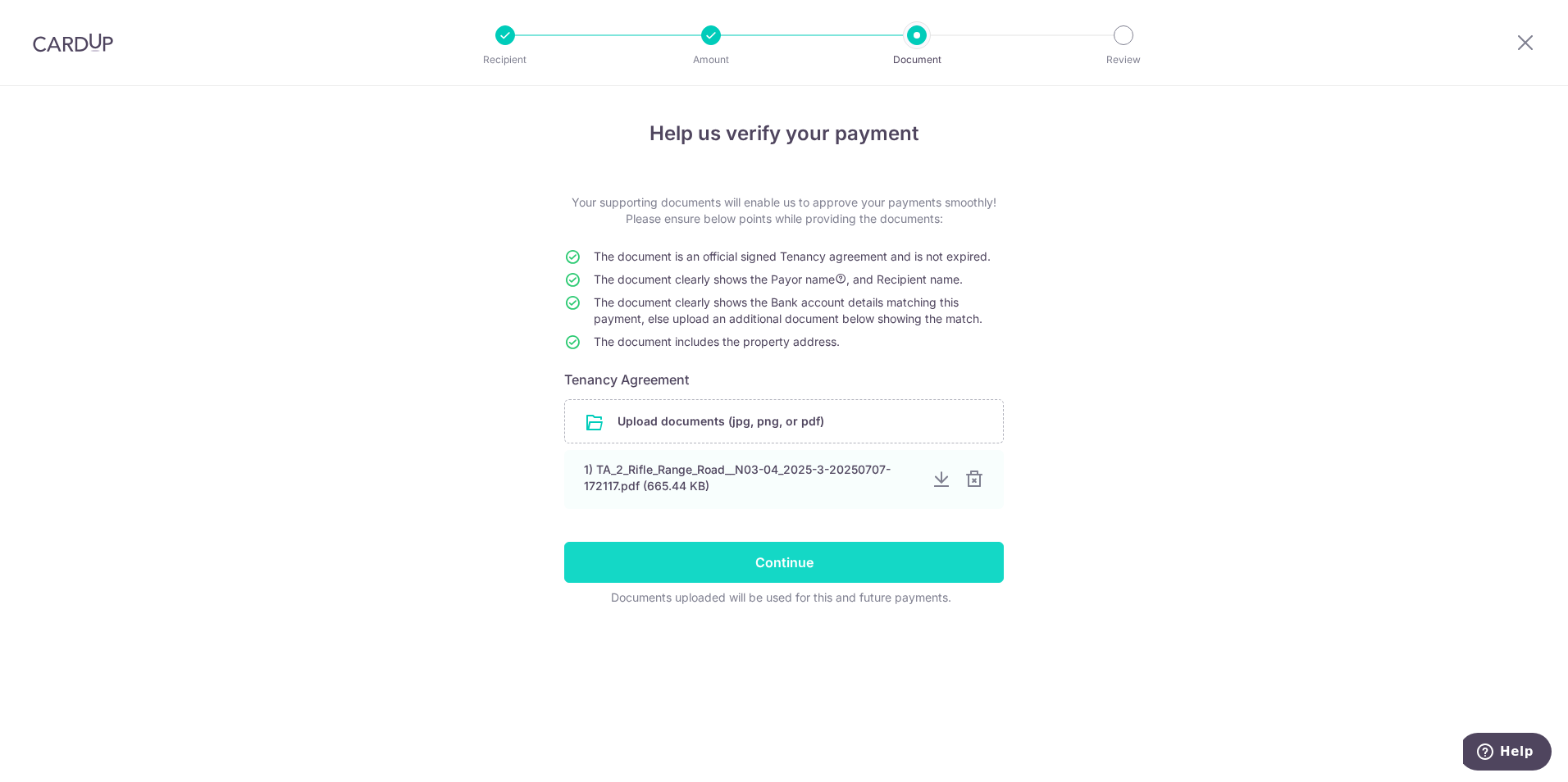
click at [843, 567] on input "Continue" at bounding box center [783, 562] width 439 height 41
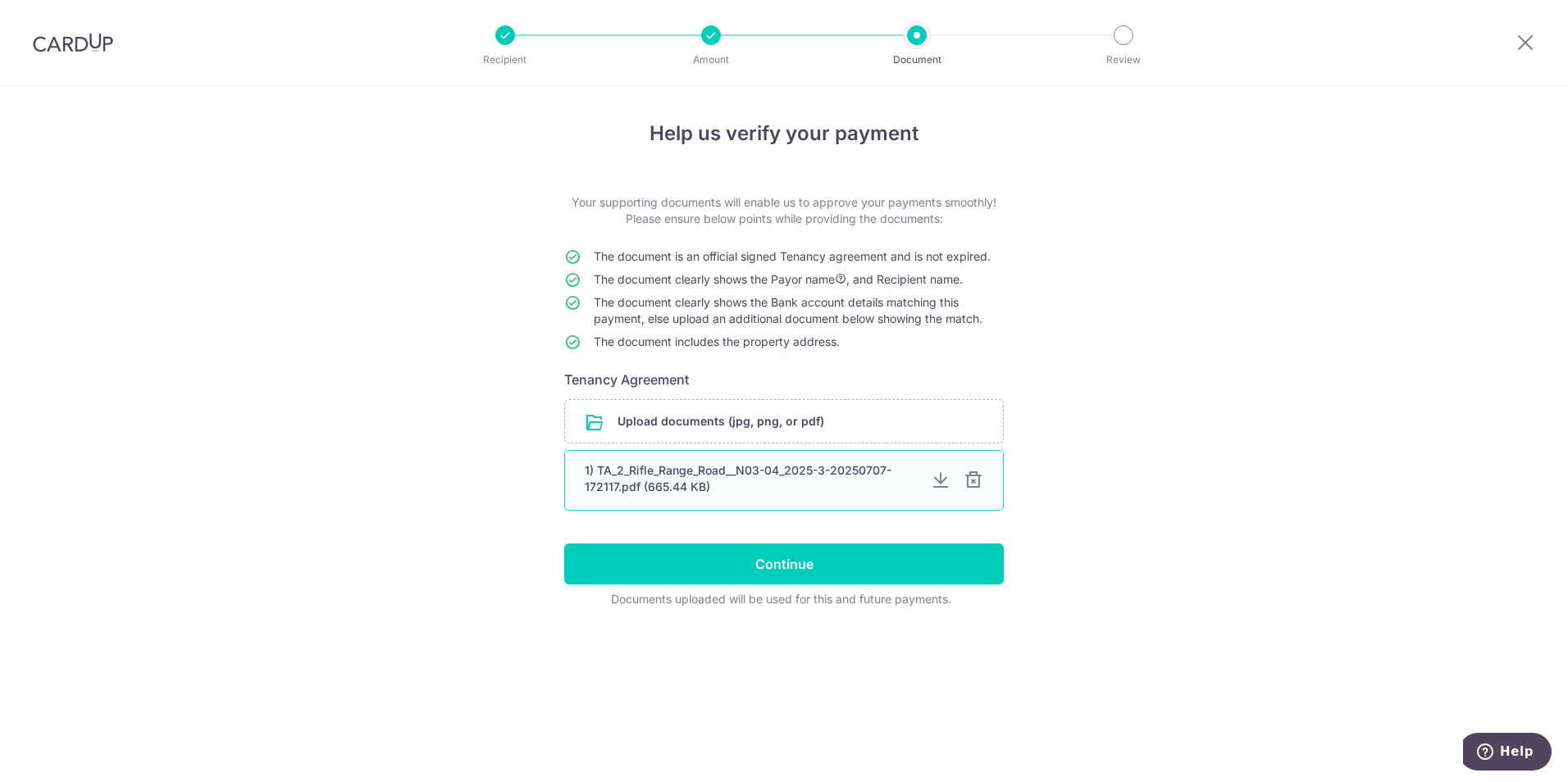
click at [695, 474] on div "1) TA_2_Rifle_Range_Road__N03-04_2025-3-20250707-172117.pdf (665.44 KB)" at bounding box center [751, 479] width 333 height 33
click at [940, 485] on div at bounding box center [941, 481] width 20 height 20
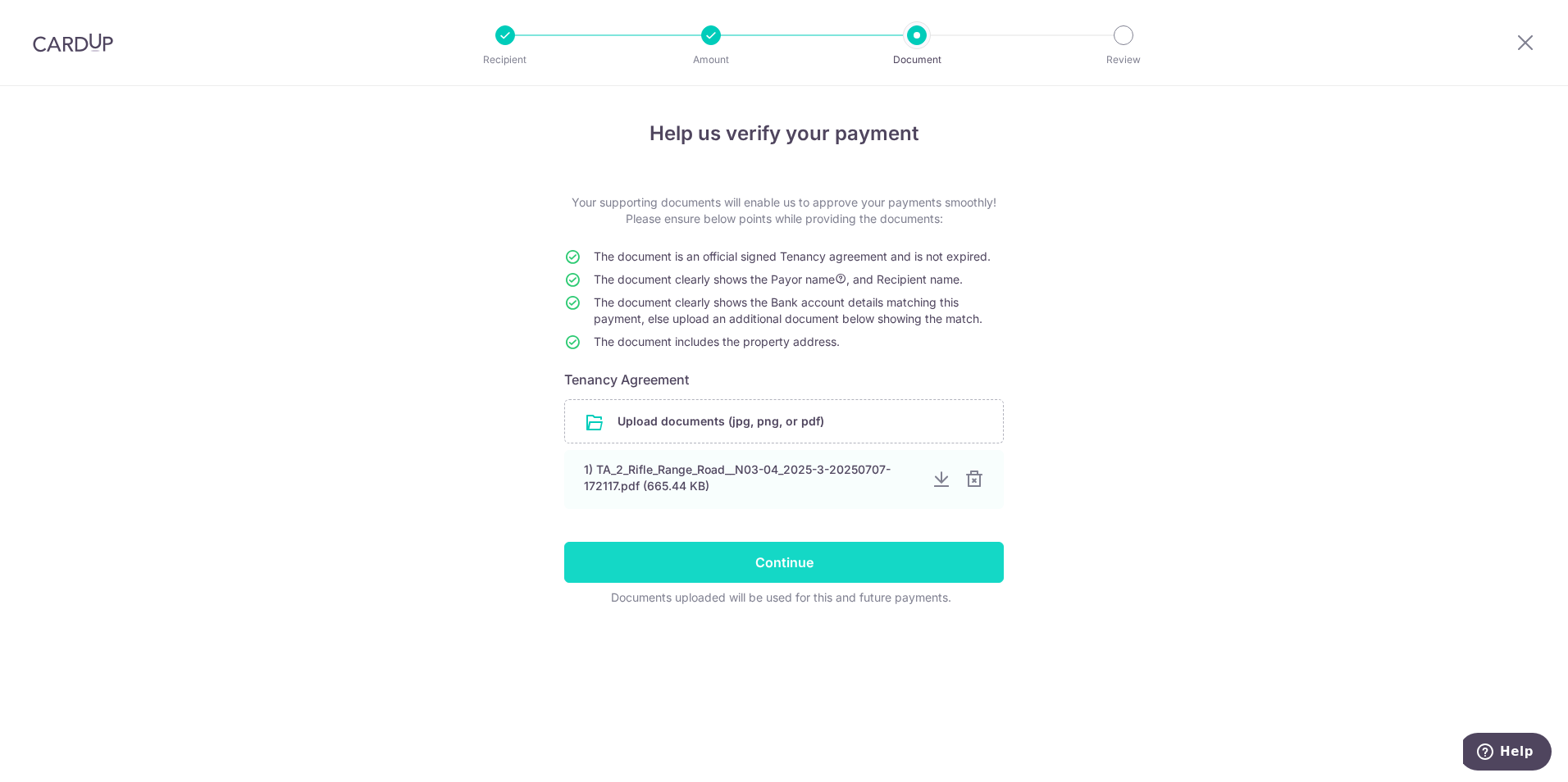
click at [804, 561] on input "Continue" at bounding box center [783, 562] width 439 height 41
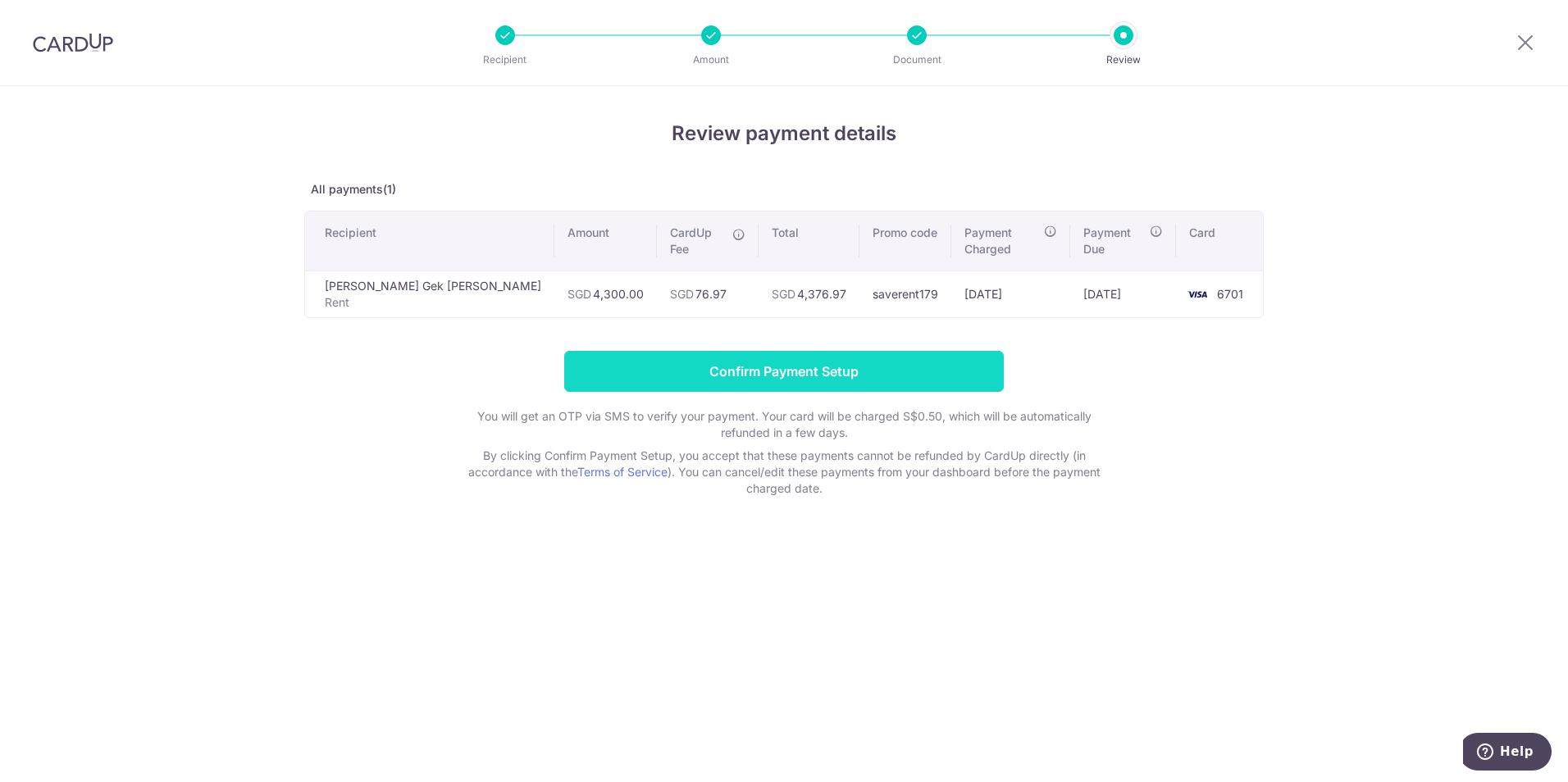
click at [891, 358] on input "Confirm Payment Setup" at bounding box center [783, 371] width 439 height 41
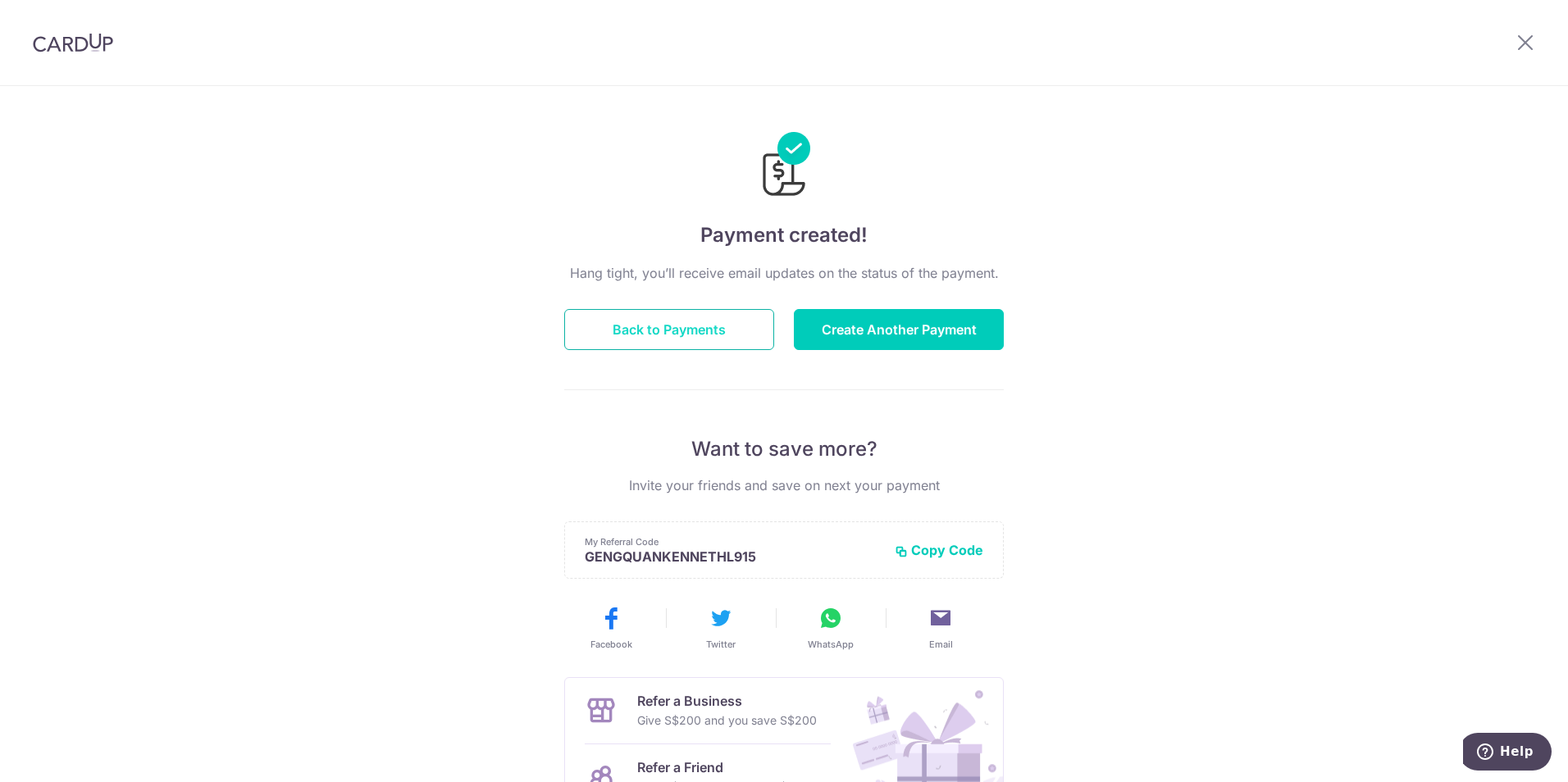
click at [712, 335] on button "Back to Payments" at bounding box center [669, 329] width 210 height 41
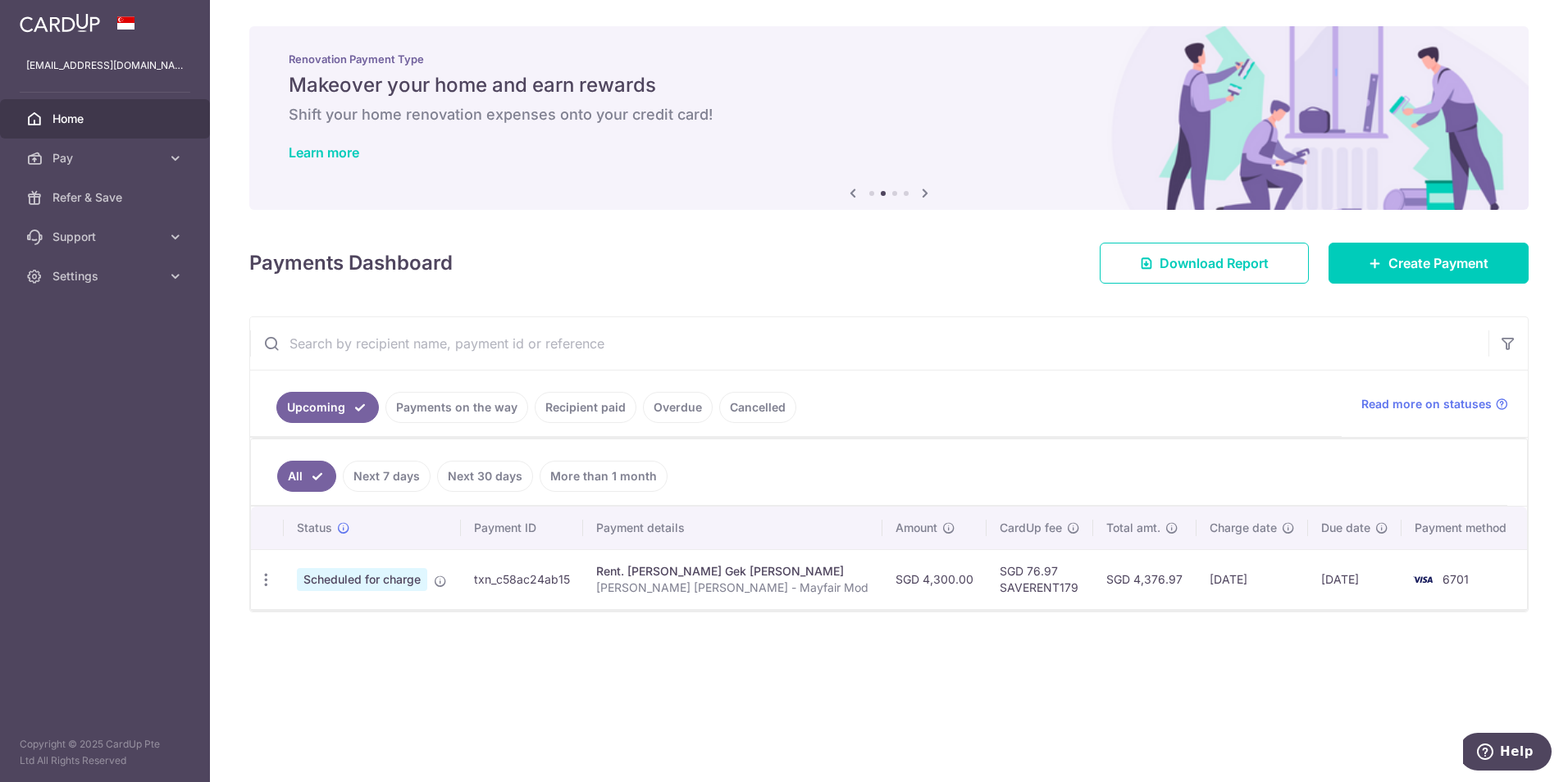
click at [602, 405] on link "Recipient paid" at bounding box center [586, 407] width 101 height 31
